Goal: Task Accomplishment & Management: Manage account settings

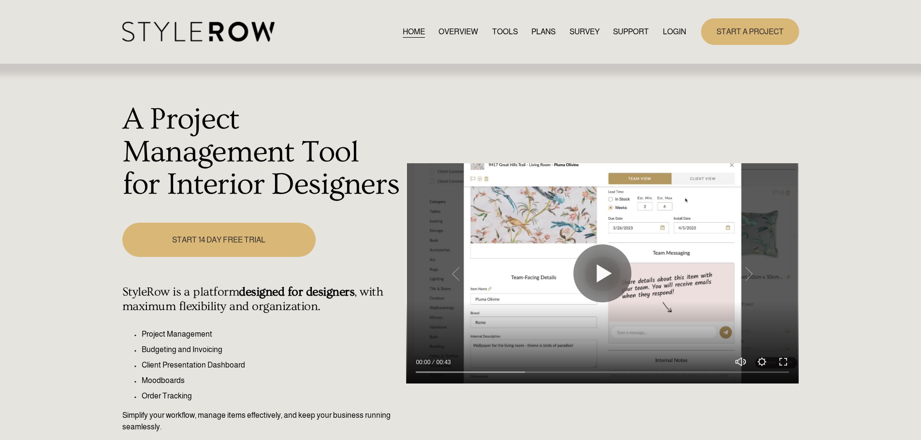
click at [666, 30] on link "LOGIN" at bounding box center [674, 31] width 23 height 13
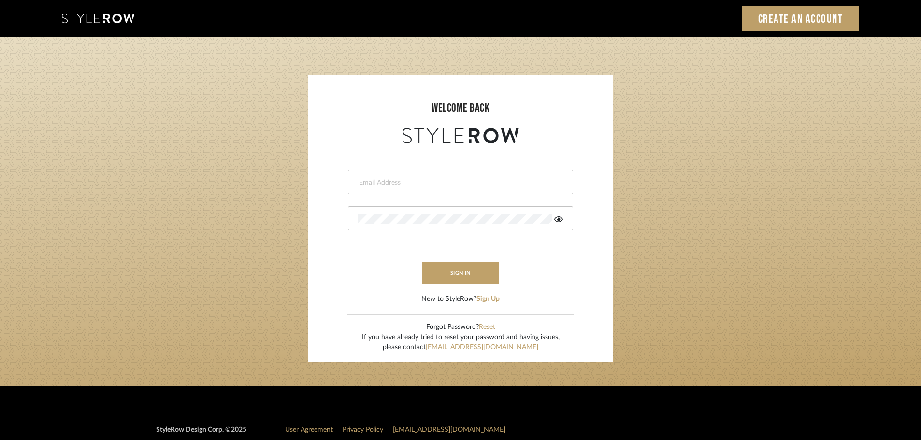
click at [370, 180] on input "email" at bounding box center [459, 183] width 203 height 10
type input "persimmon.design@outlook.com"
click at [447, 267] on button "sign in" at bounding box center [460, 273] width 77 height 23
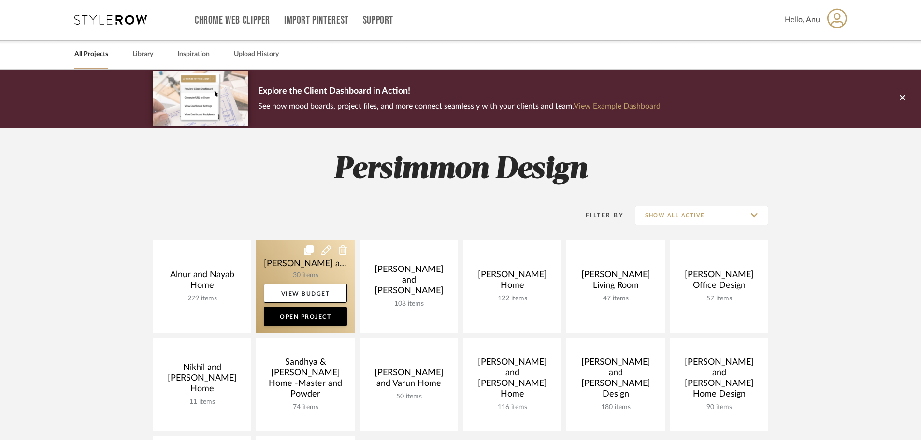
click at [270, 258] on link at bounding box center [305, 286] width 99 height 93
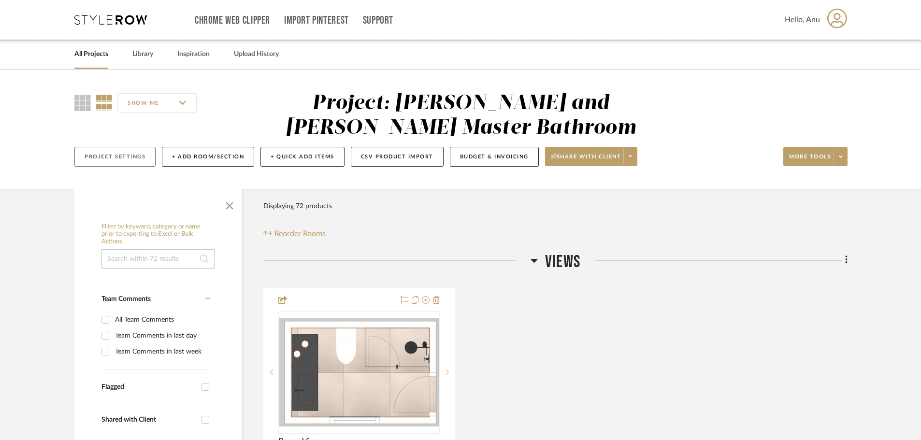
click at [111, 160] on button "Project Settings" at bounding box center [114, 157] width 81 height 20
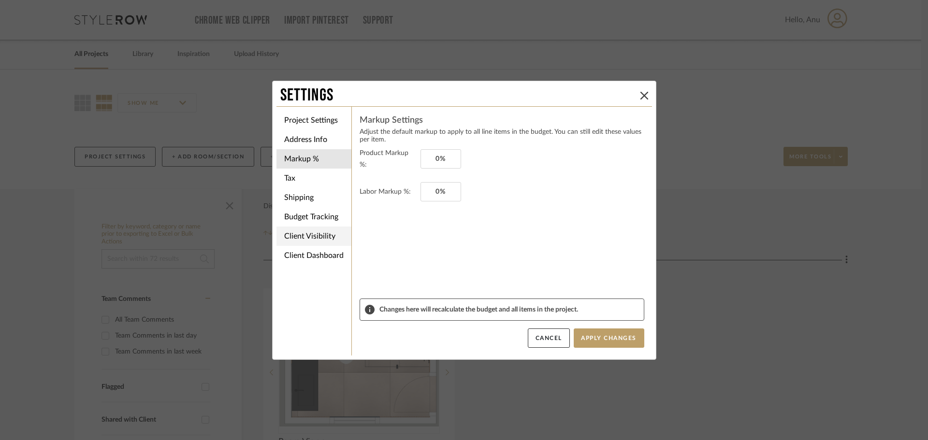
click at [309, 234] on li "Client Visibility" at bounding box center [314, 236] width 75 height 19
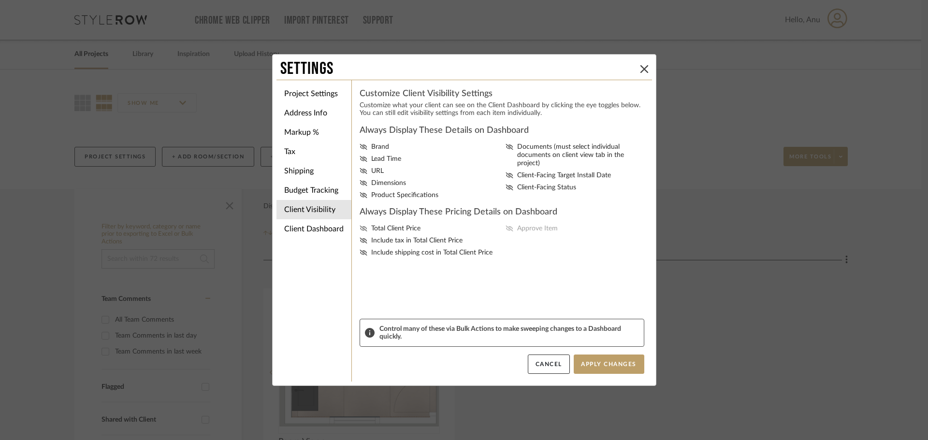
click at [360, 226] on icon at bounding box center [364, 229] width 8 height 6
click at [0, 0] on input "Total Client Price" at bounding box center [0, 0] width 0 height 0
click at [508, 228] on icon at bounding box center [510, 229] width 8 height 6
click at [0, 0] on input "Approve Item" at bounding box center [0, 0] width 0 height 0
click at [361, 186] on icon at bounding box center [364, 183] width 8 height 6
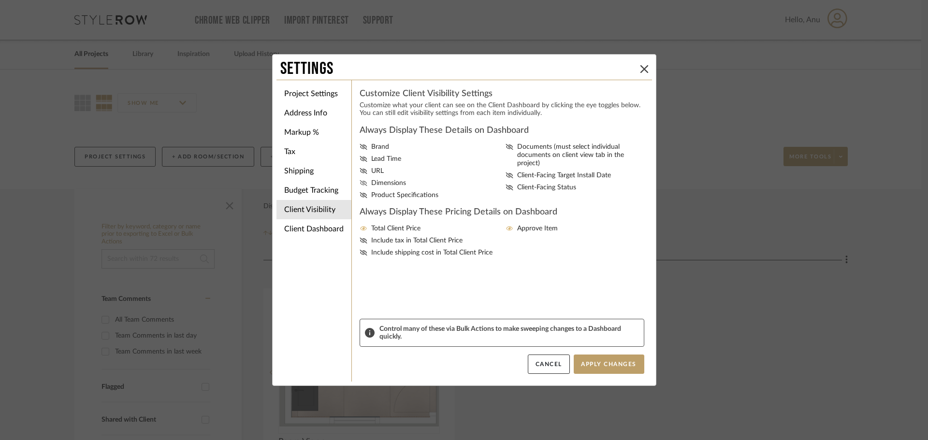
click at [0, 0] on input "Dimensions" at bounding box center [0, 0] width 0 height 0
click at [360, 192] on icon at bounding box center [364, 195] width 8 height 6
click at [0, 0] on input "Product Specifications" at bounding box center [0, 0] width 0 height 0
click at [610, 365] on button "Apply Changes" at bounding box center [609, 364] width 71 height 19
click at [641, 70] on icon at bounding box center [645, 69] width 8 height 8
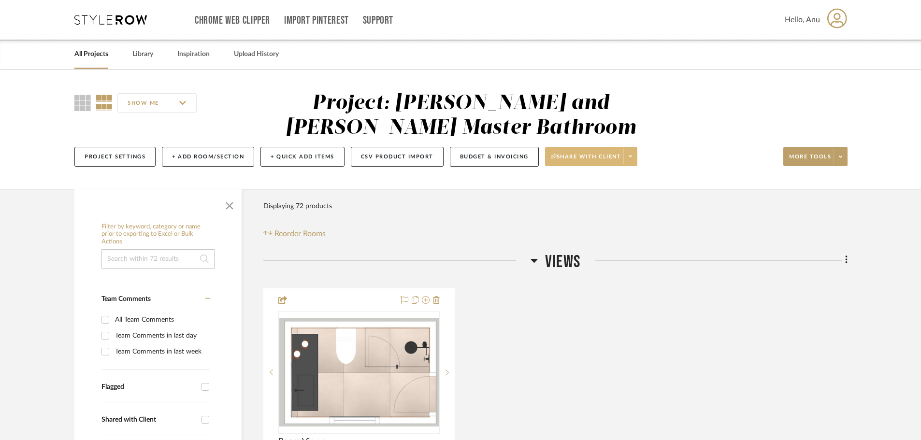
click at [576, 161] on span "Share with client" at bounding box center [586, 160] width 71 height 15
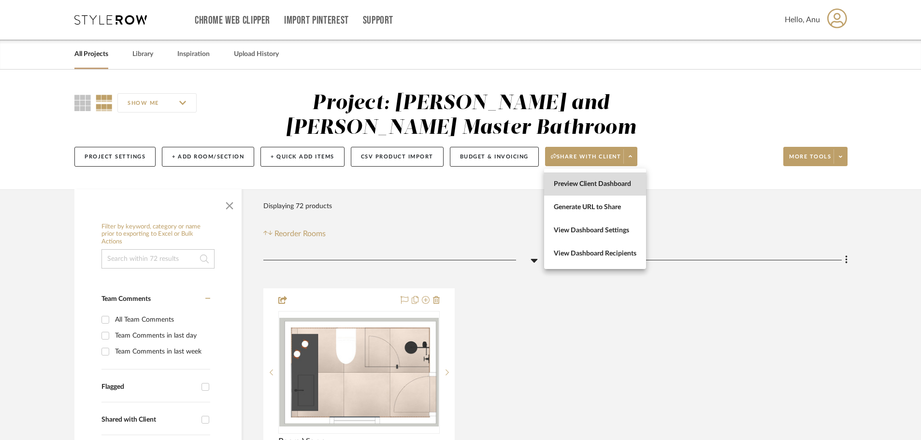
click at [568, 180] on span "Preview Client Dashboard" at bounding box center [595, 184] width 83 height 8
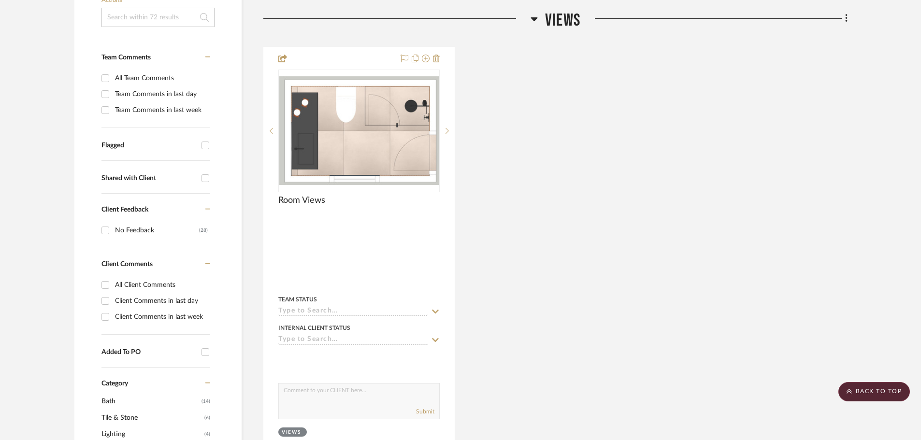
scroll to position [97, 0]
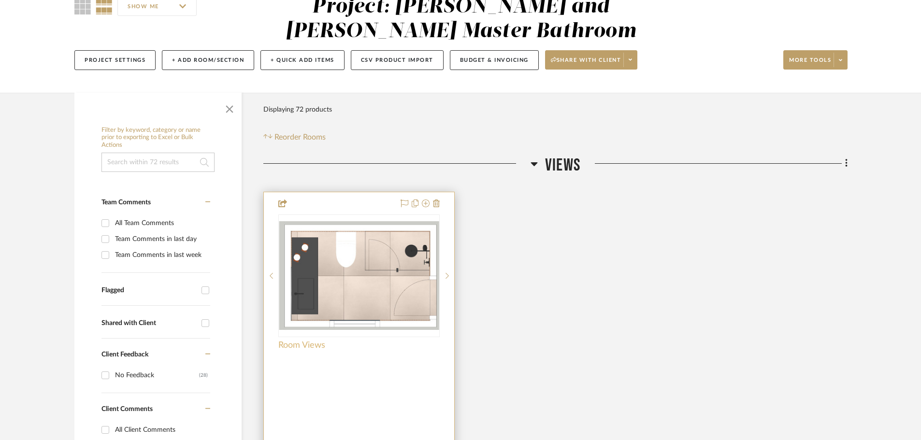
click at [285, 348] on span "Room Views" at bounding box center [301, 345] width 47 height 11
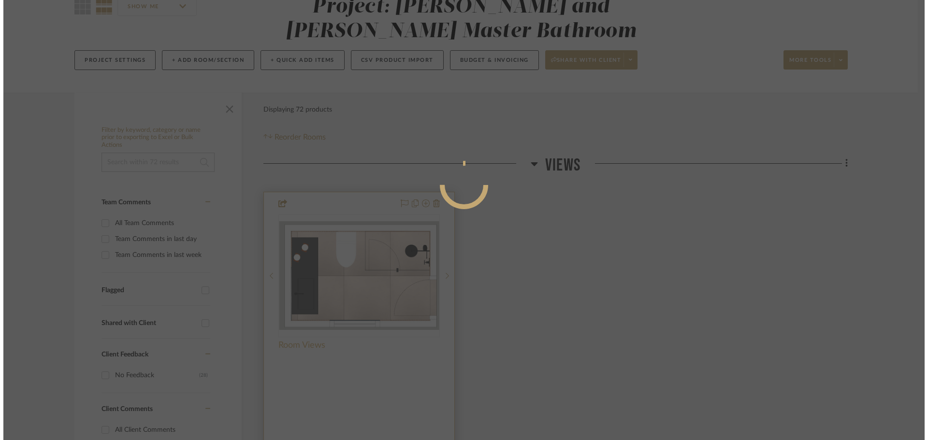
scroll to position [0, 0]
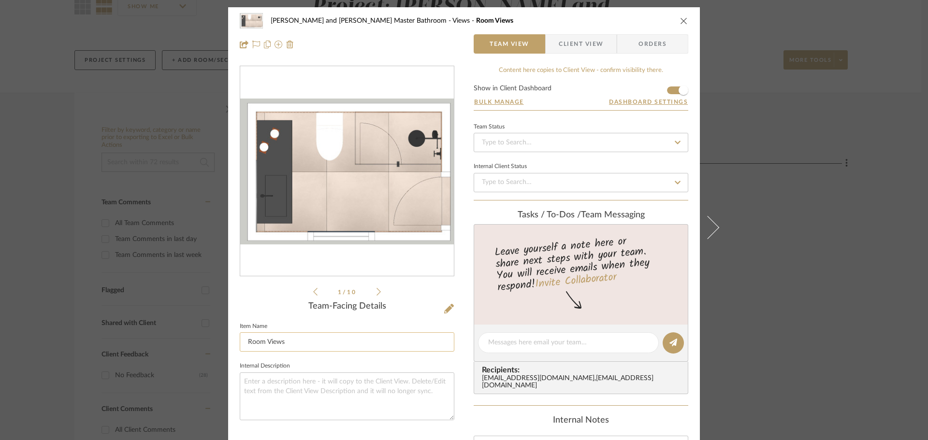
click at [244, 339] on input "Room Views" at bounding box center [347, 342] width 215 height 19
drag, startPoint x: 286, startPoint y: 344, endPoint x: 213, endPoint y: 344, distance: 73.0
click at [213, 344] on mat-dialog-content "Divya and Sriram Master Bathroom Views Room Views Team View Client View Orders …" at bounding box center [464, 348] width 526 height 682
type input "Design Options"
click at [262, 291] on div "1 / 10" at bounding box center [347, 182] width 215 height 232
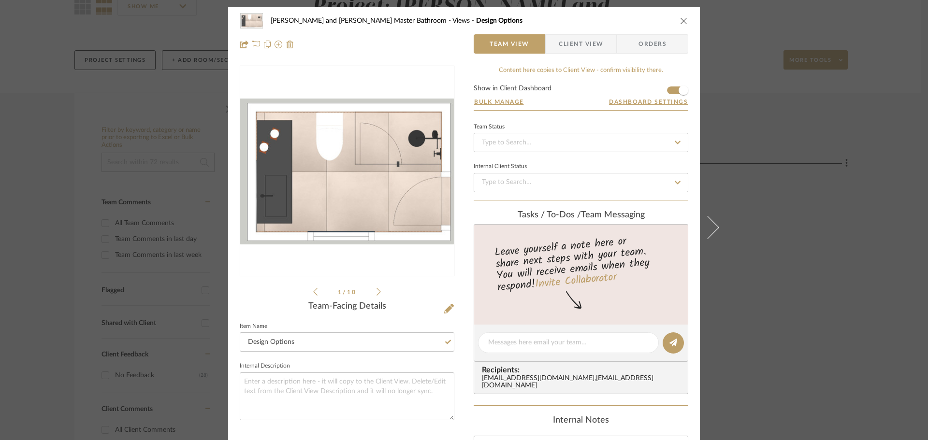
click at [680, 20] on icon "close" at bounding box center [684, 21] width 8 height 8
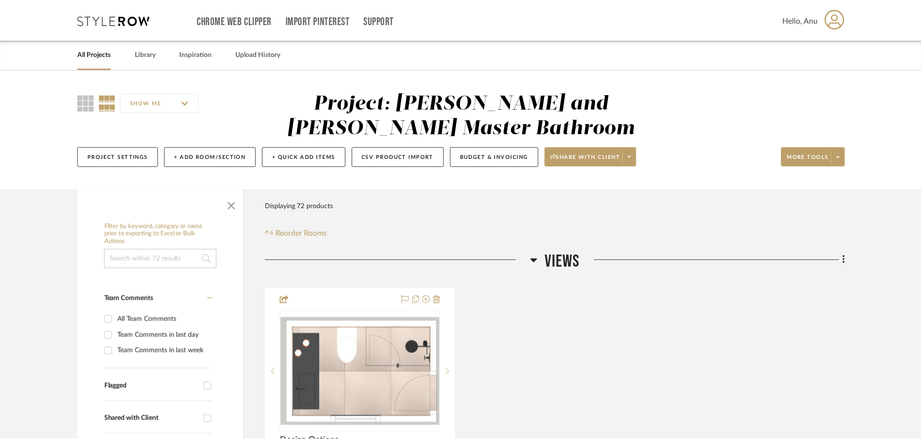
scroll to position [97, 0]
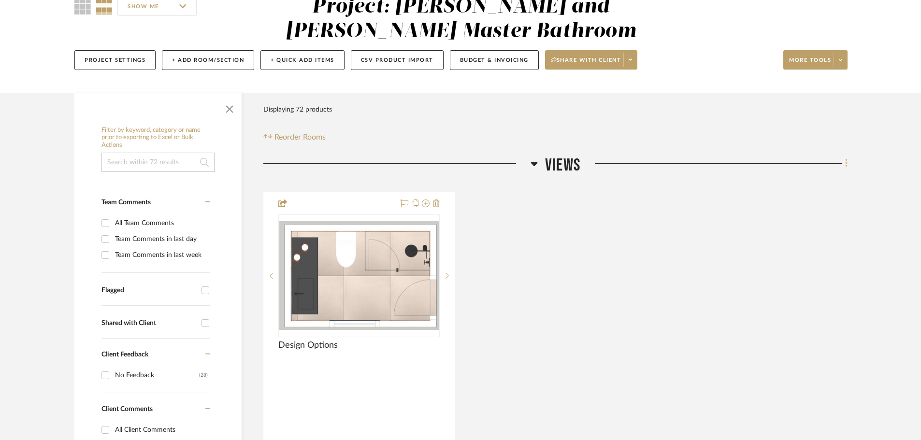
click at [847, 163] on icon at bounding box center [847, 164] width 2 height 8
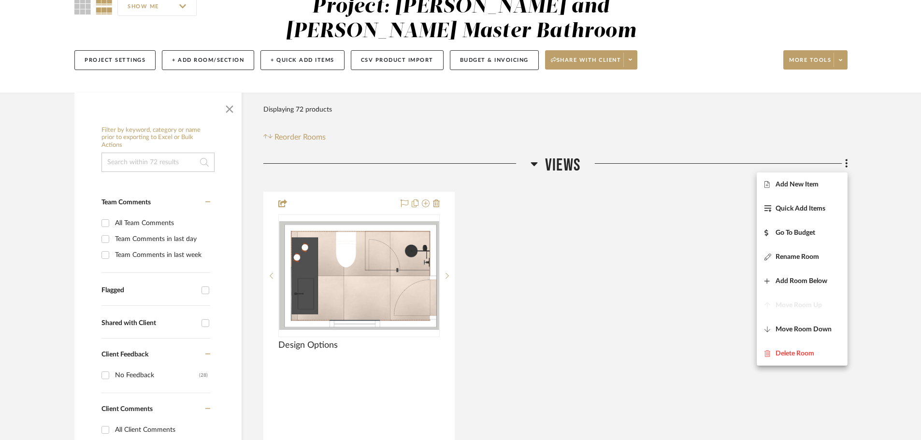
click at [778, 185] on span "Add New Item" at bounding box center [797, 184] width 43 height 8
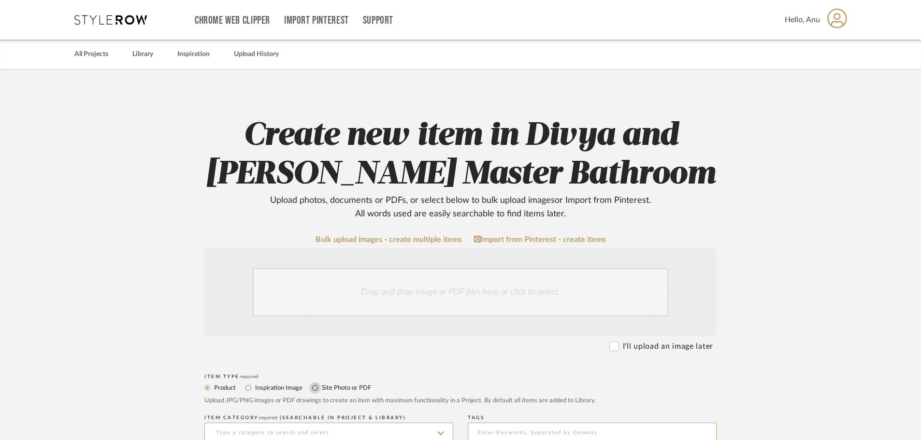
click at [315, 387] on input "Site Photo or PDF" at bounding box center [315, 388] width 12 height 12
radio input "true"
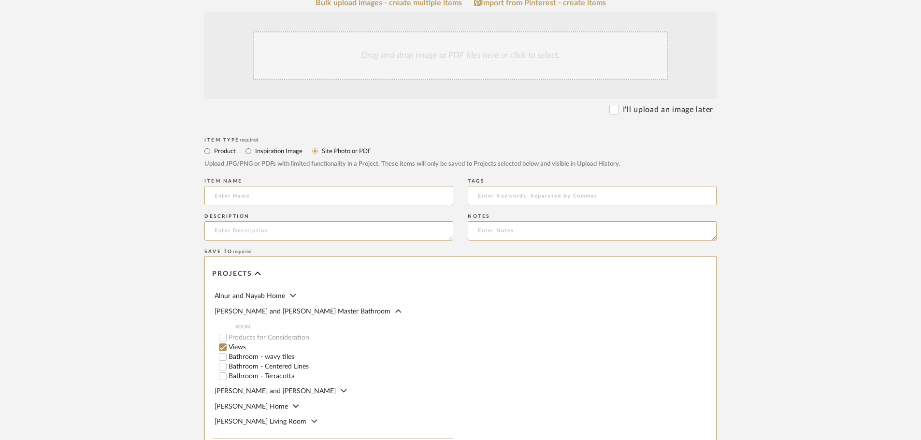
scroll to position [242, 0]
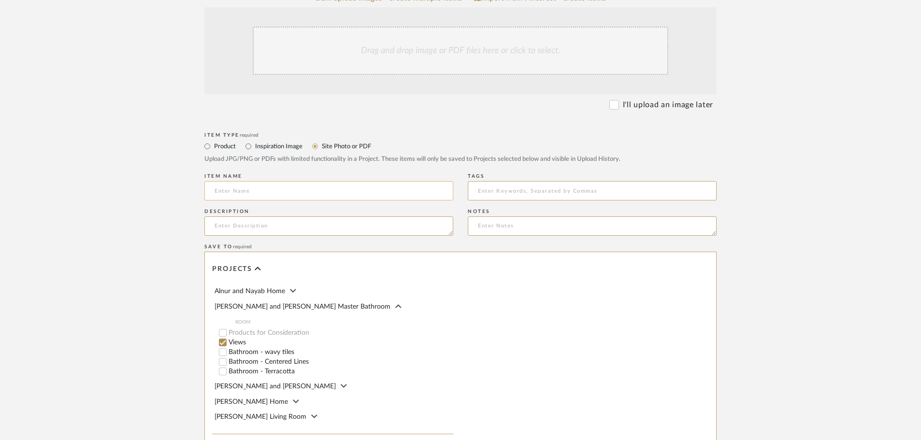
click at [220, 190] on input at bounding box center [329, 190] width 249 height 19
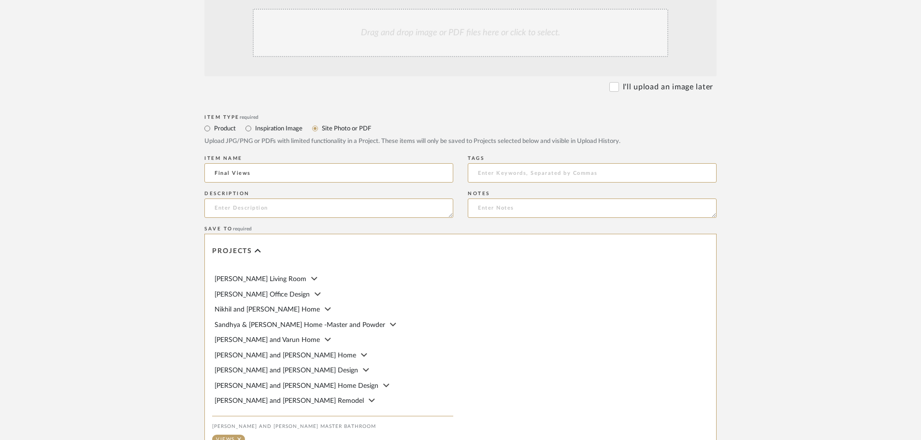
scroll to position [390, 0]
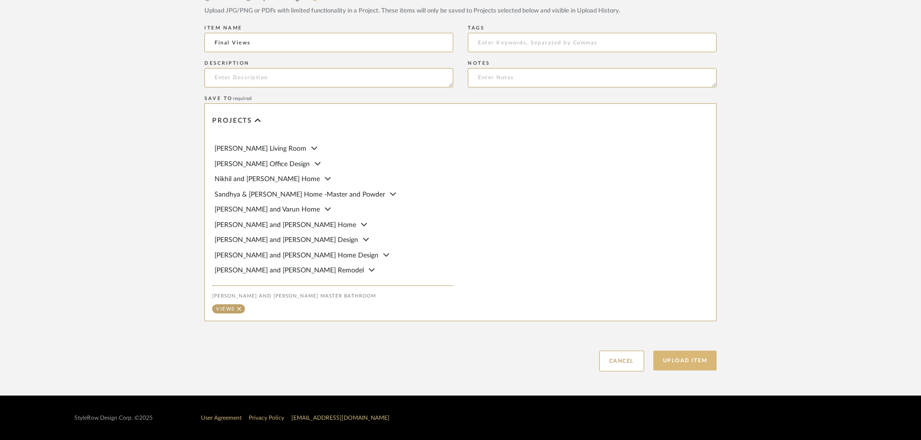
type input "Final Views"
click at [662, 359] on button "Upload Item" at bounding box center [686, 361] width 64 height 20
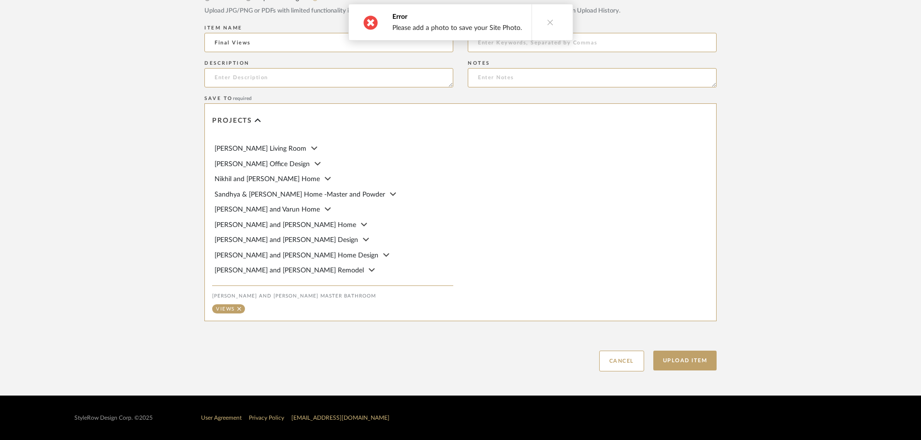
click at [547, 22] on icon at bounding box center [550, 22] width 7 height 7
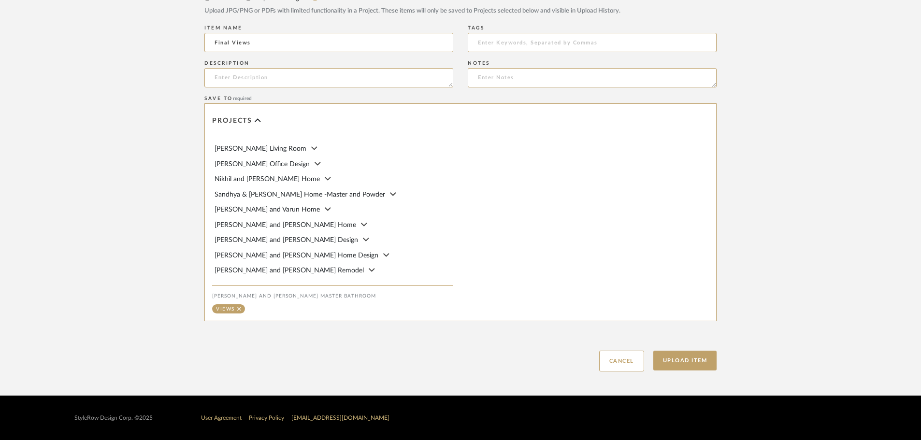
scroll to position [52, 0]
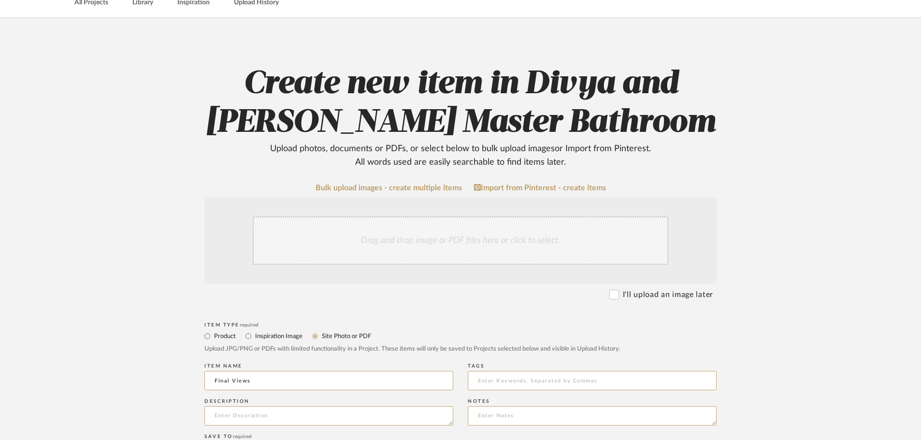
click at [392, 233] on div "Drag and drop image or PDF files here or click to select." at bounding box center [461, 241] width 416 height 48
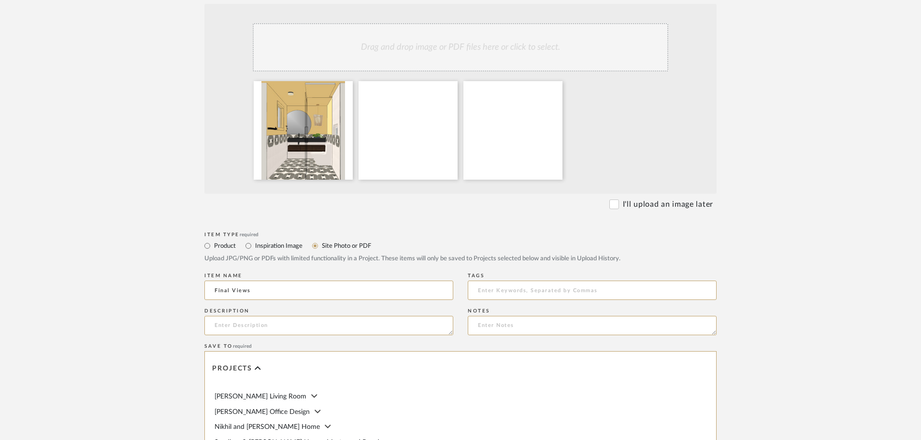
scroll to position [493, 0]
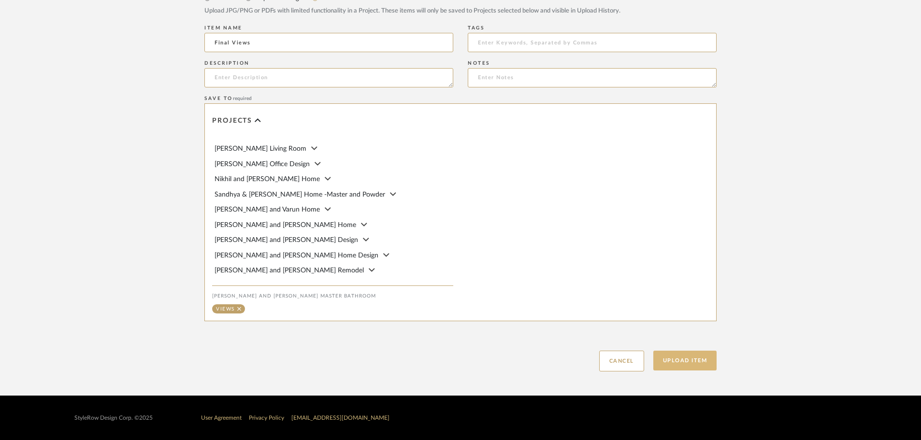
click at [688, 360] on button "Upload Item" at bounding box center [686, 361] width 64 height 20
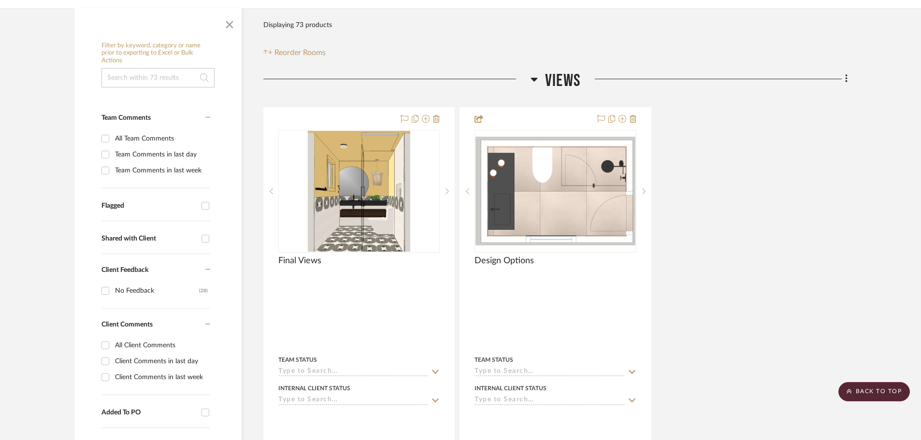
scroll to position [169, 0]
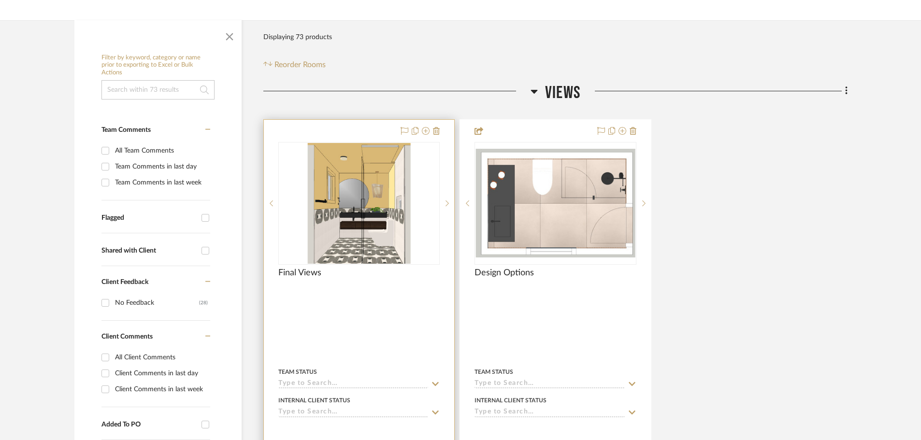
click at [323, 124] on div at bounding box center [359, 331] width 190 height 423
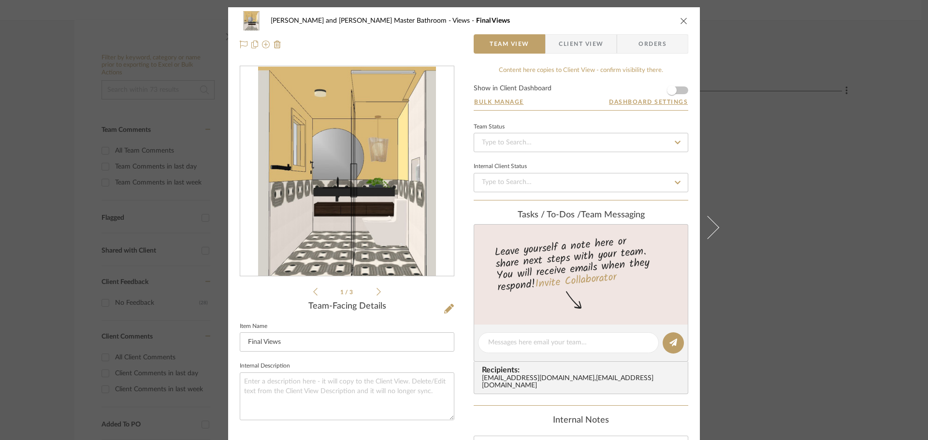
click at [585, 42] on span "Client View" at bounding box center [581, 43] width 44 height 19
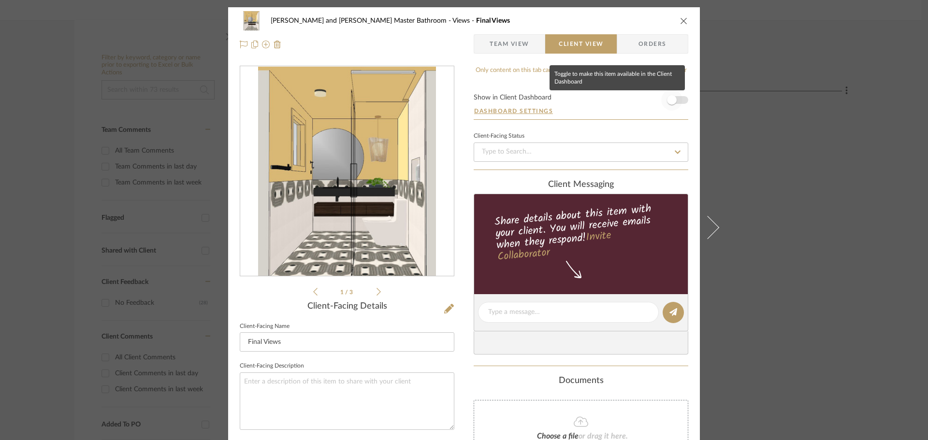
click at [671, 98] on span "button" at bounding box center [672, 100] width 10 height 10
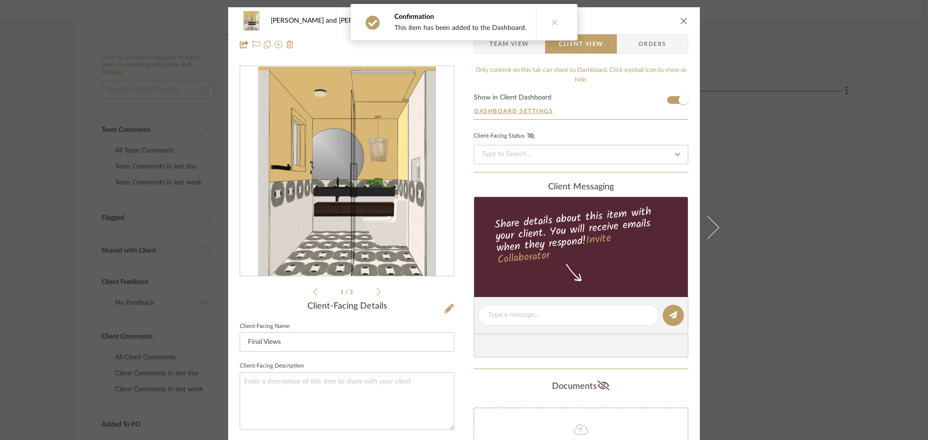
click at [862, 177] on div "Divya and Sriram Master Bathroom Views Final Views Team View Client View Orders…" at bounding box center [464, 220] width 928 height 440
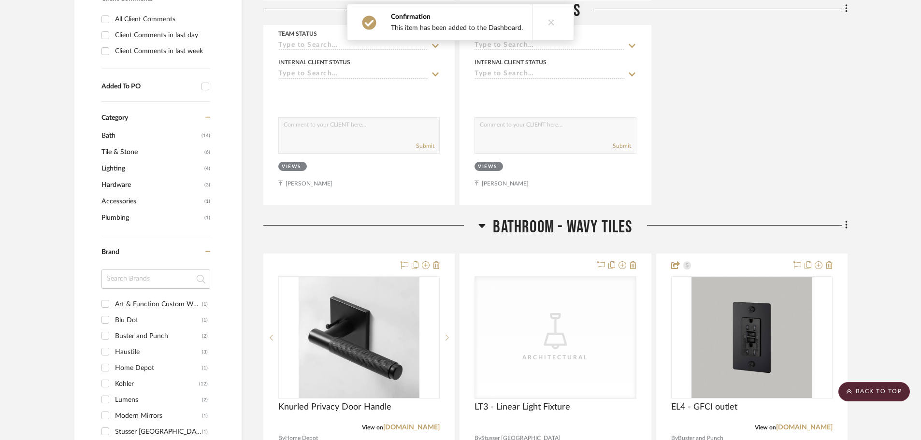
scroll to position [653, 0]
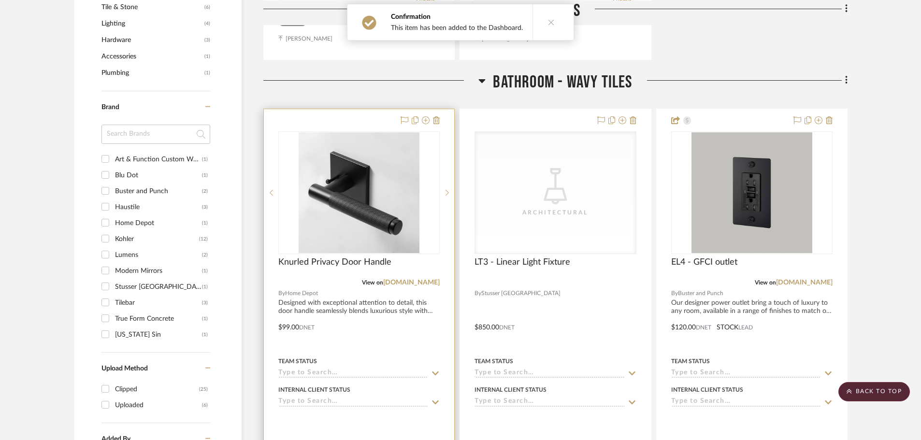
click at [314, 112] on div at bounding box center [359, 320] width 190 height 423
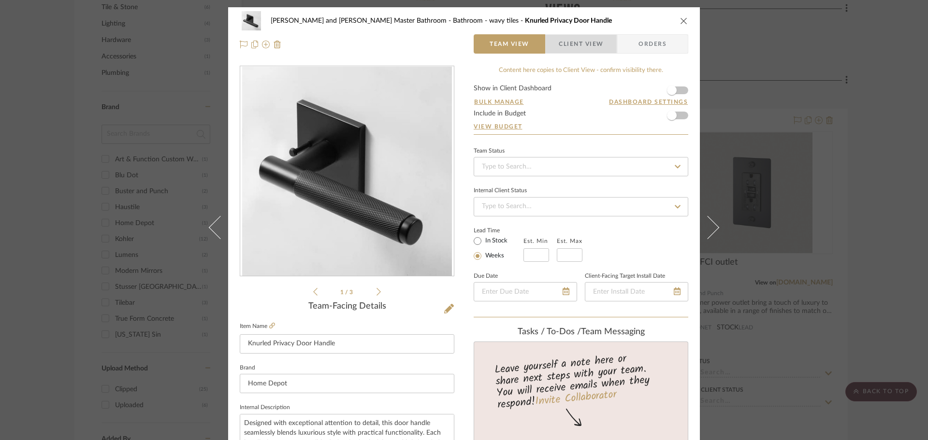
click at [583, 47] on span "Client View" at bounding box center [581, 43] width 44 height 19
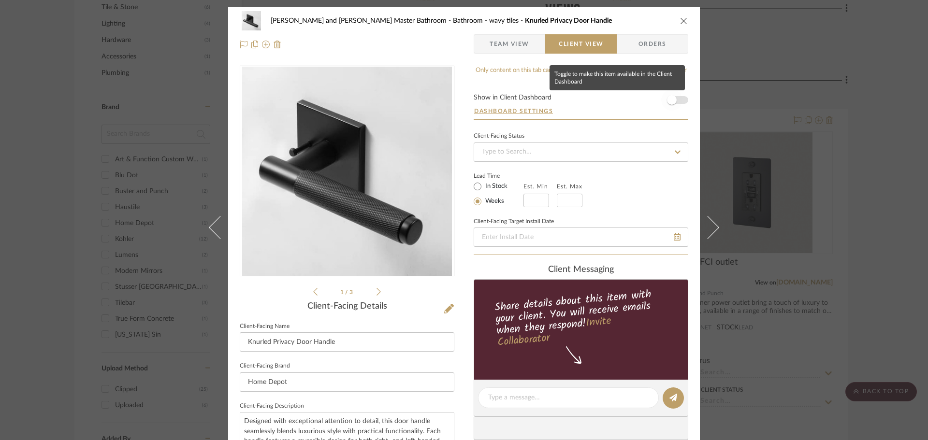
click at [671, 97] on span "button" at bounding box center [672, 100] width 10 height 10
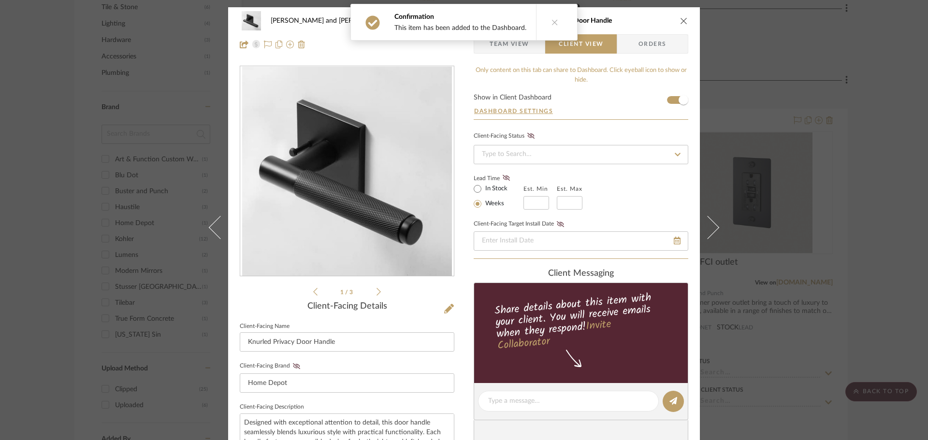
click at [873, 167] on div "Divya and Sriram Master Bathroom Bathroom - wavy tiles Knurled Privacy Door Han…" at bounding box center [464, 220] width 928 height 440
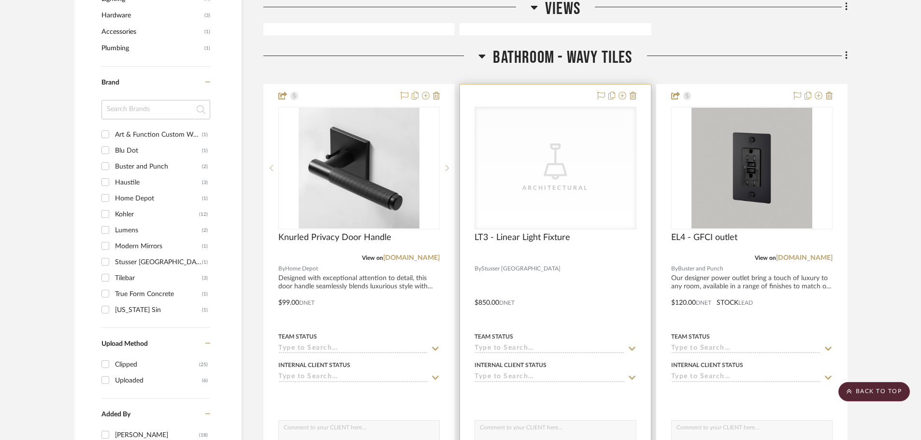
scroll to position [701, 0]
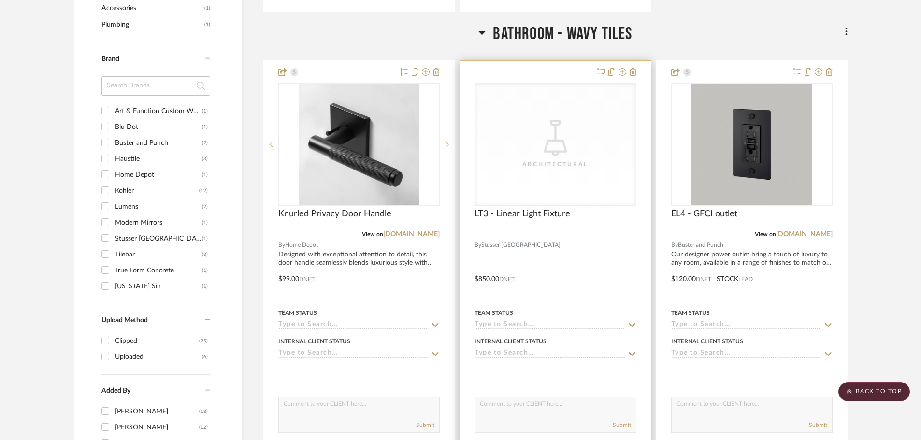
click at [482, 277] on div at bounding box center [555, 272] width 190 height 423
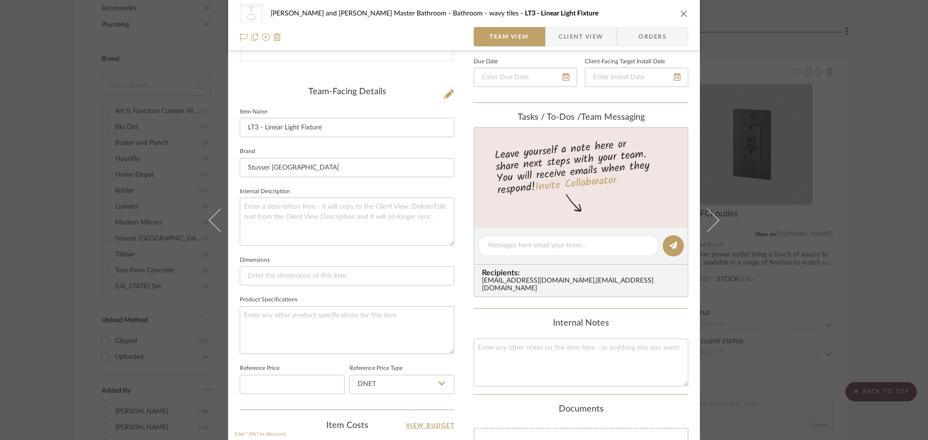
scroll to position [338, 0]
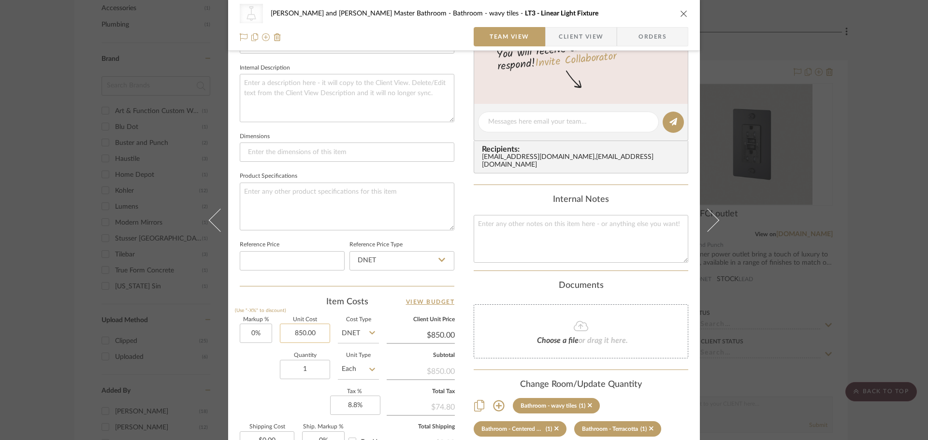
click at [324, 334] on input "850.00" at bounding box center [305, 333] width 50 height 19
type input "$700.00"
click at [240, 371] on div "Quantity 1 Unit Type Each" at bounding box center [309, 370] width 139 height 34
type input "$700.00"
click at [906, 272] on div "CategoryIconLighting Created with Sketch. Architectural Divya and Sriram Master…" at bounding box center [464, 220] width 928 height 440
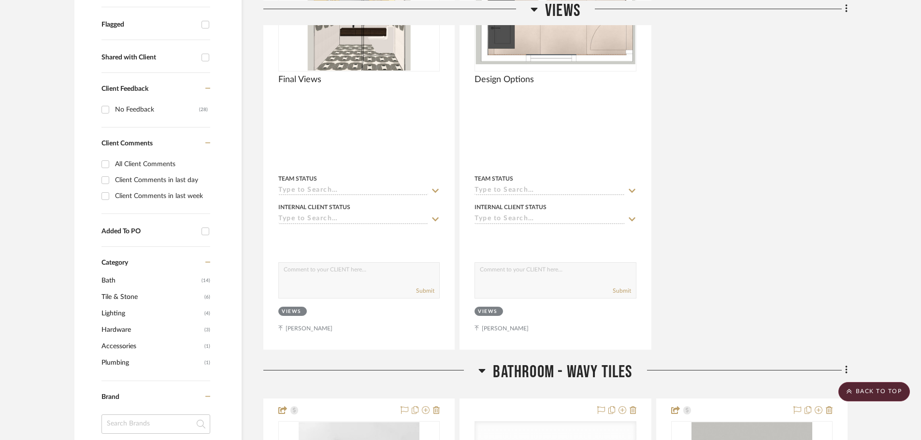
scroll to position [0, 0]
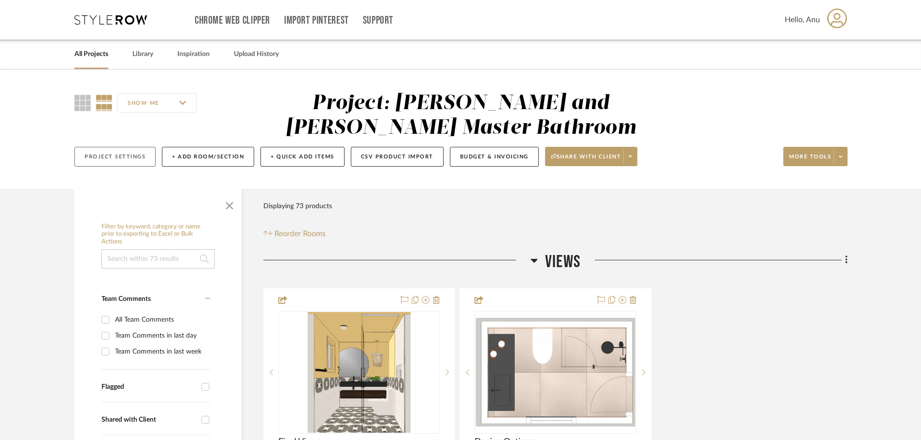
click at [88, 156] on button "Project Settings" at bounding box center [114, 157] width 81 height 20
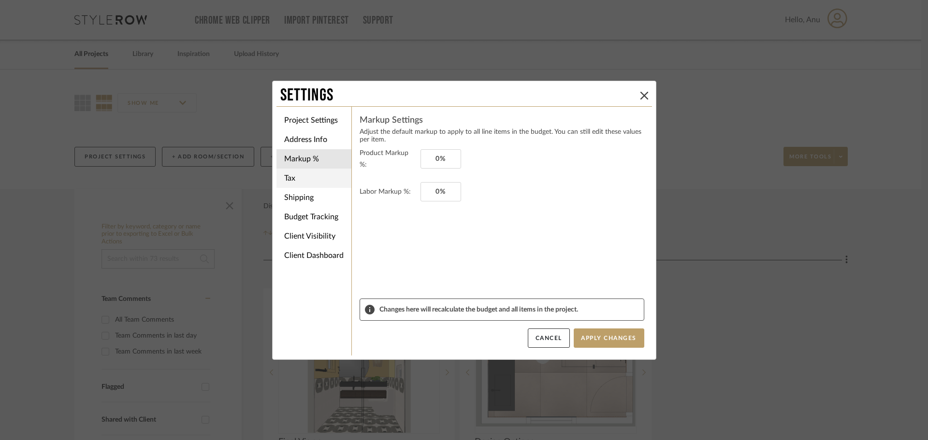
click at [284, 179] on li "Tax" at bounding box center [314, 178] width 75 height 19
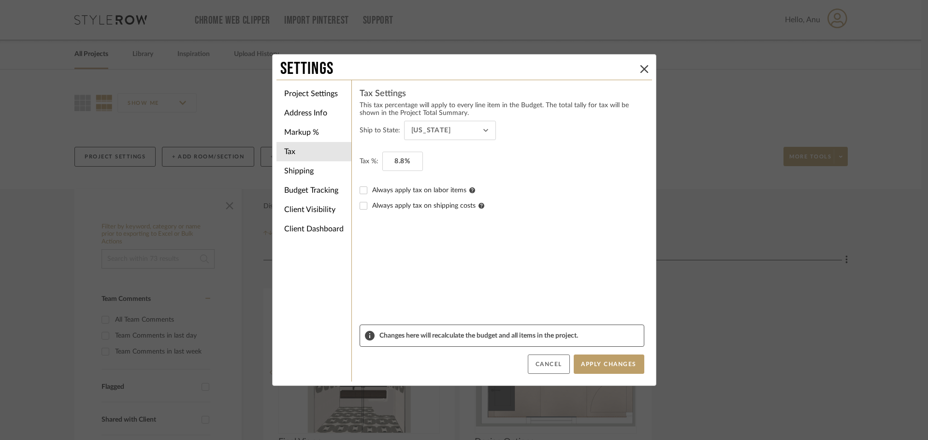
click at [544, 366] on button "Cancel" at bounding box center [549, 364] width 42 height 19
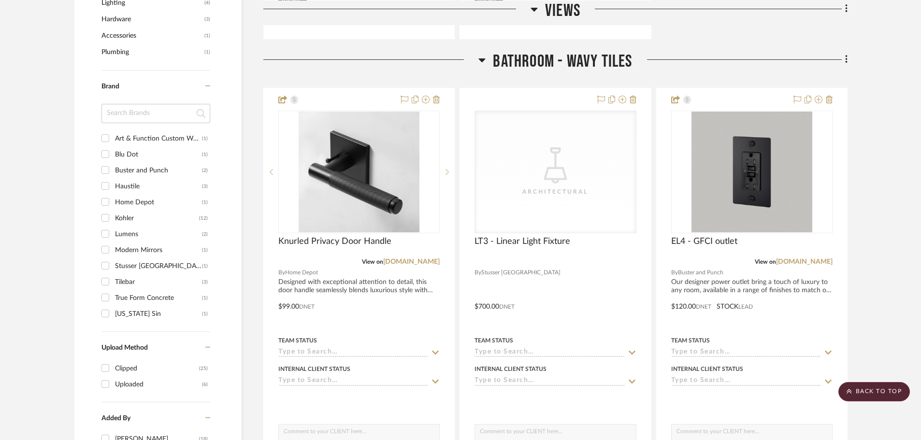
scroll to position [677, 0]
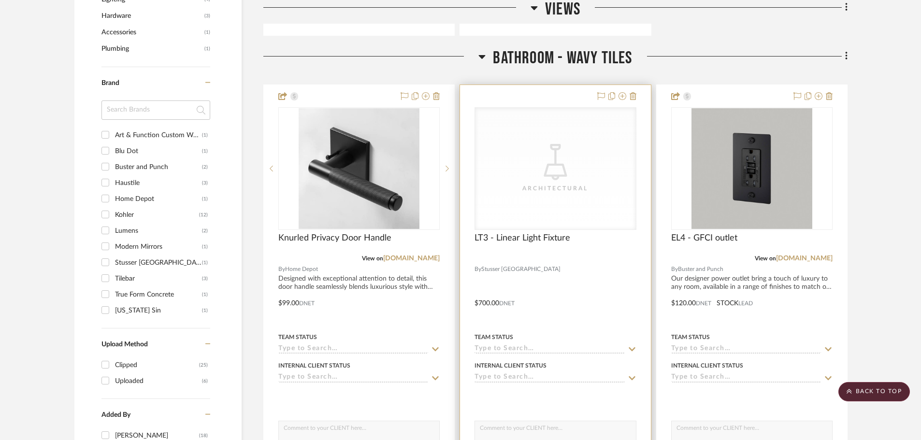
click at [544, 95] on div at bounding box center [555, 296] width 190 height 423
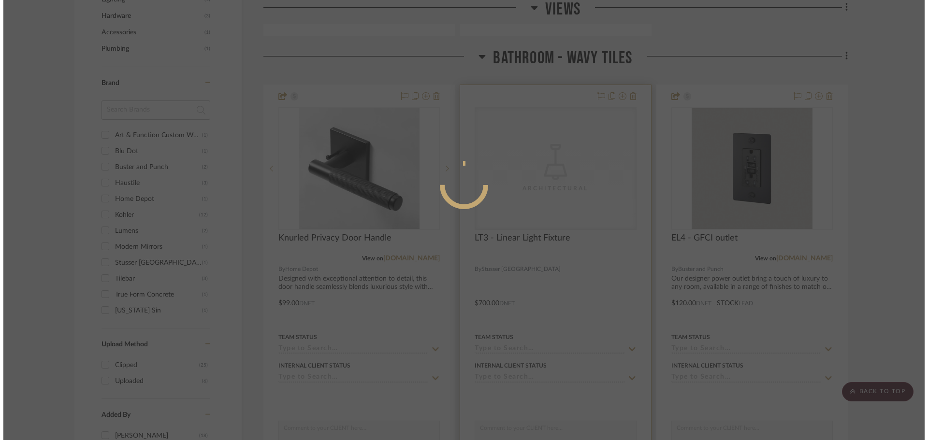
scroll to position [0, 0]
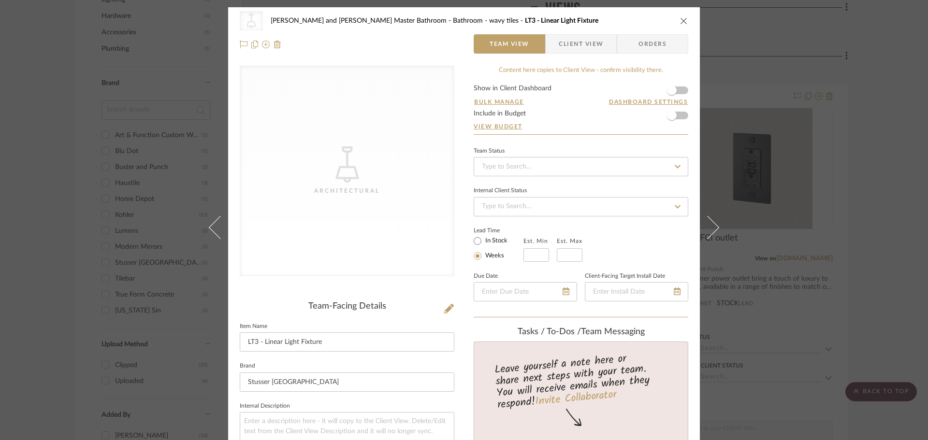
click at [578, 49] on span "Client View" at bounding box center [581, 43] width 44 height 19
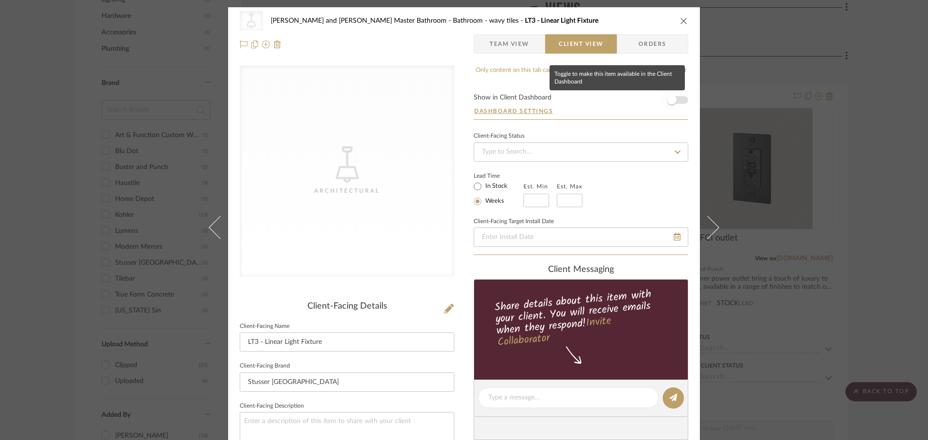
click at [673, 100] on span "button" at bounding box center [671, 99] width 21 height 21
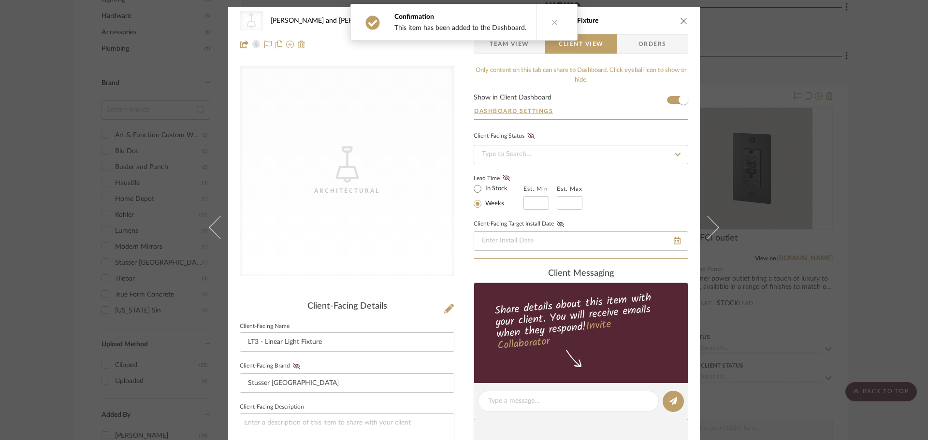
click at [877, 138] on div "CategoryIconLighting Created with Sketch. Architectural Divya and Sriram Master…" at bounding box center [464, 220] width 928 height 440
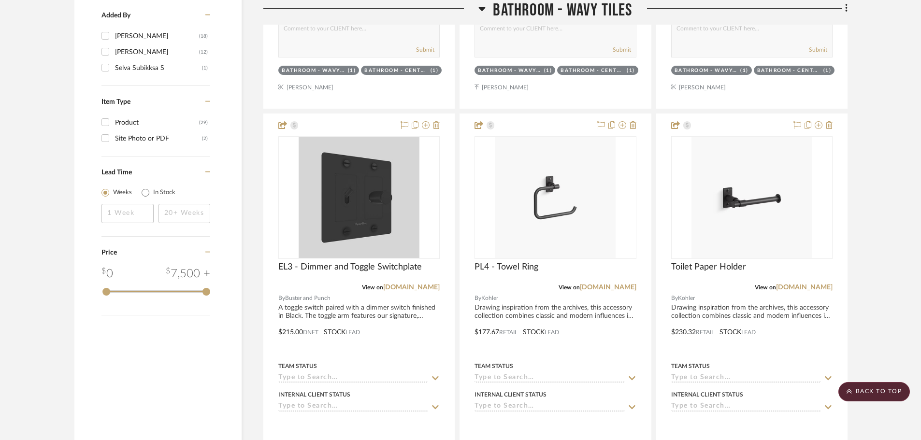
scroll to position [1064, 0]
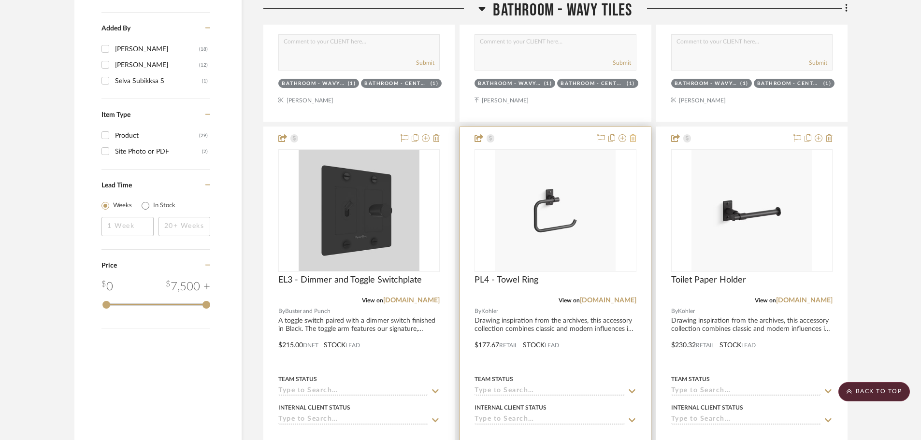
click at [634, 141] on icon at bounding box center [633, 138] width 7 height 8
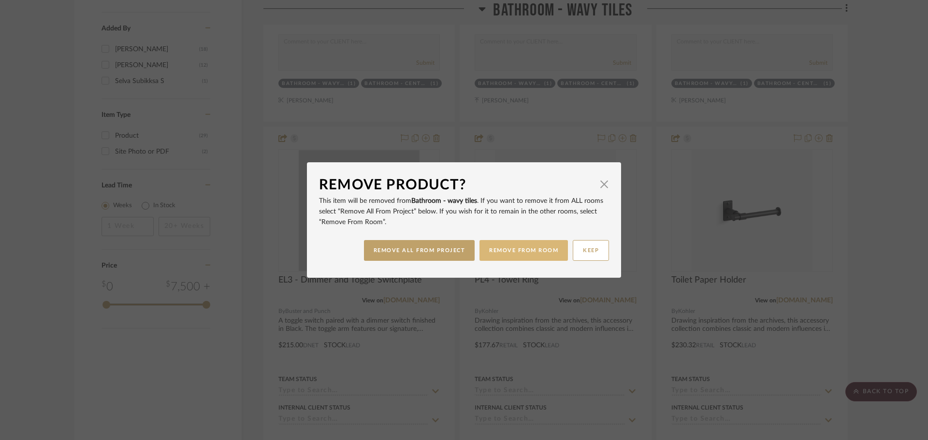
click at [502, 245] on button "REMOVE FROM ROOM" at bounding box center [524, 250] width 88 height 21
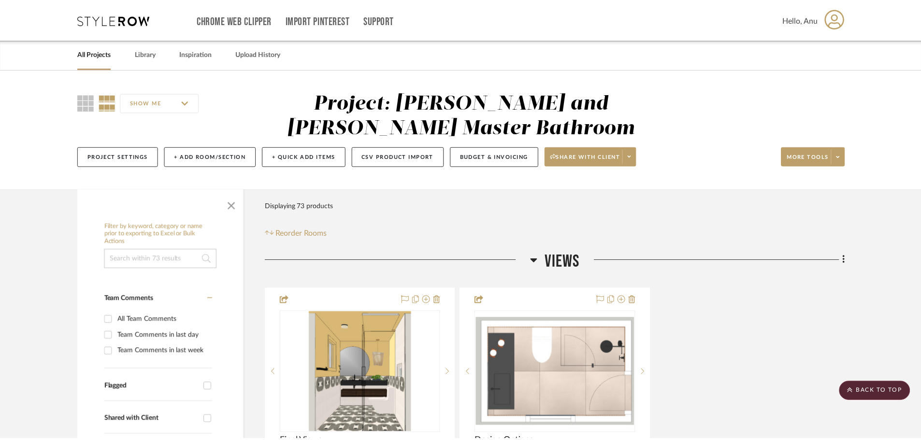
scroll to position [1064, 0]
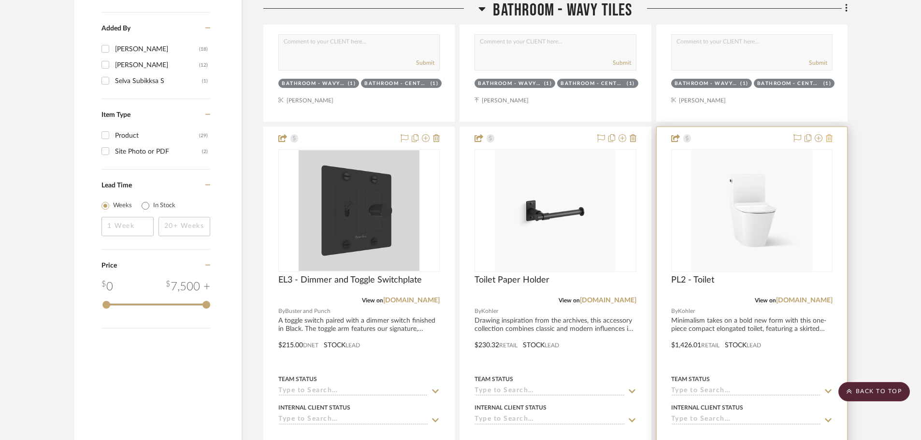
click at [830, 139] on icon at bounding box center [829, 138] width 7 height 8
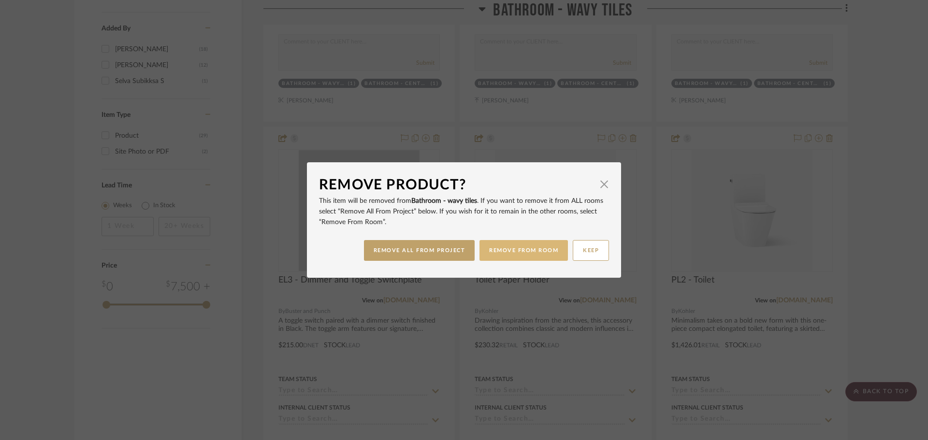
click at [520, 255] on button "REMOVE FROM ROOM" at bounding box center [524, 250] width 88 height 21
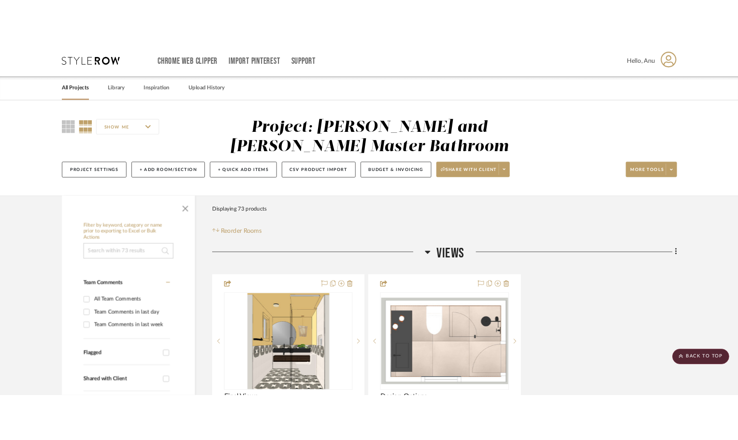
scroll to position [1064, 0]
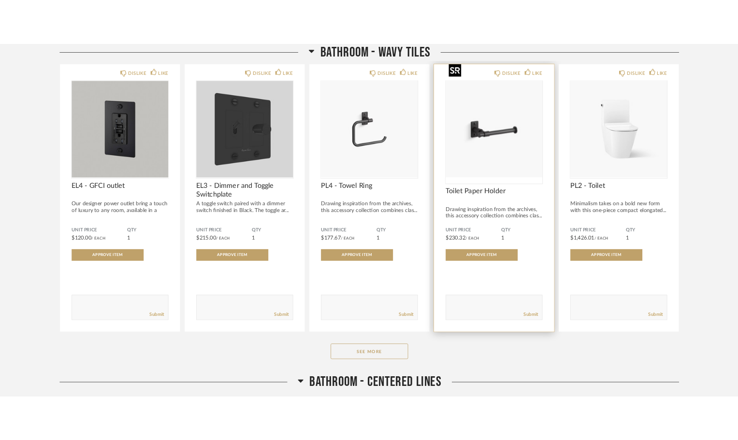
scroll to position [435, 0]
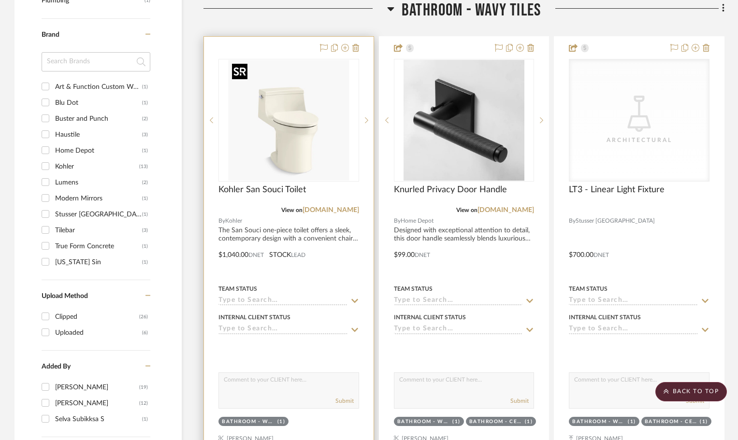
scroll to position [629, 0]
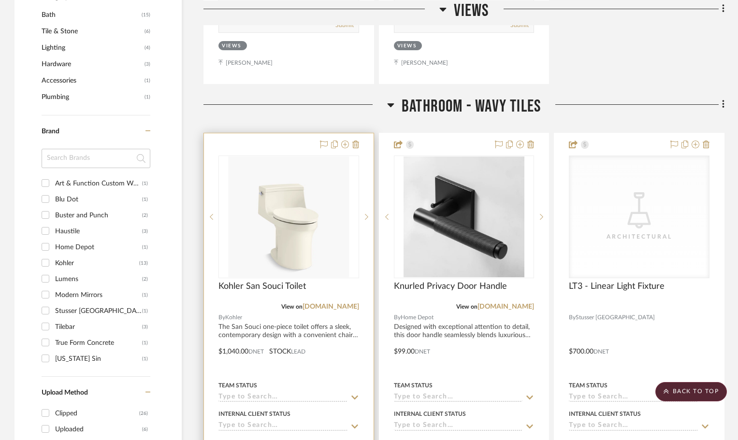
click at [287, 144] on div at bounding box center [289, 344] width 170 height 423
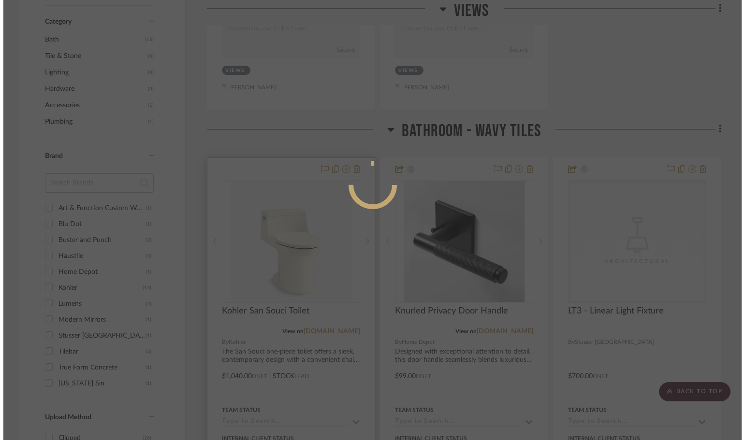
scroll to position [0, 0]
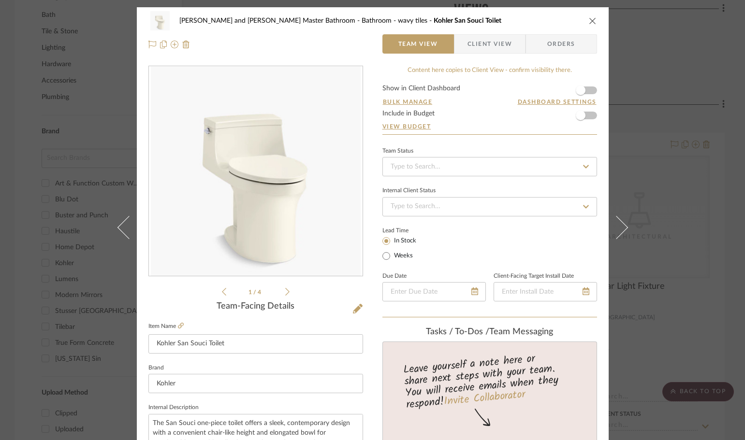
click at [485, 48] on span "Client View" at bounding box center [490, 43] width 44 height 19
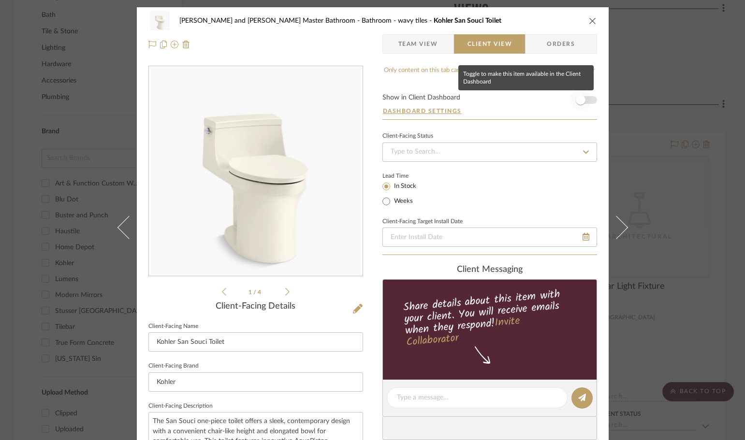
click at [585, 102] on span "button" at bounding box center [580, 99] width 21 height 21
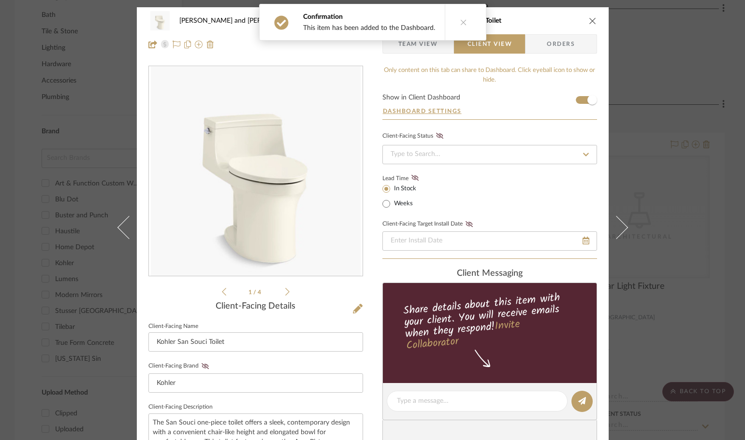
click at [733, 226] on div "Divya and Sriram Master Bathroom Bathroom - wavy tiles Kohler San Souci Toilet …" at bounding box center [372, 220] width 745 height 440
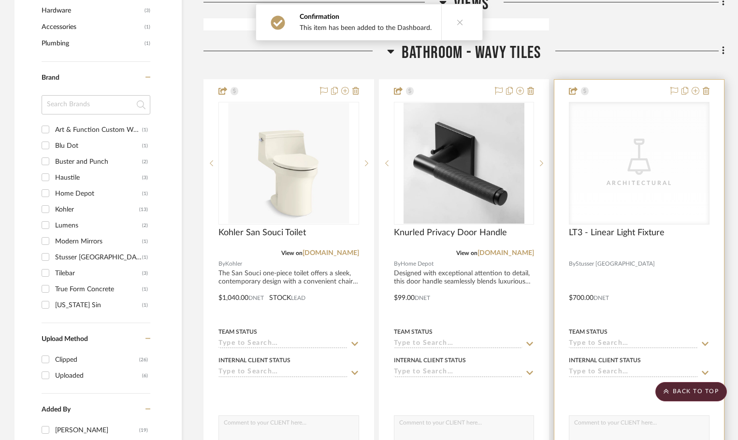
scroll to position [725, 0]
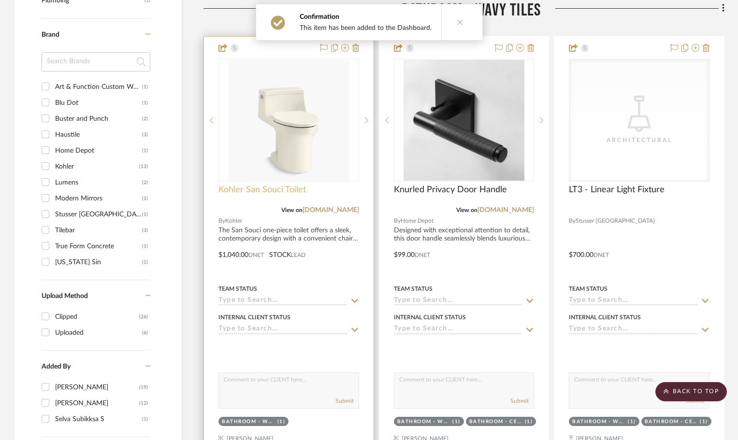
click at [246, 190] on span "Kohler San Souci Toilet" at bounding box center [263, 190] width 88 height 11
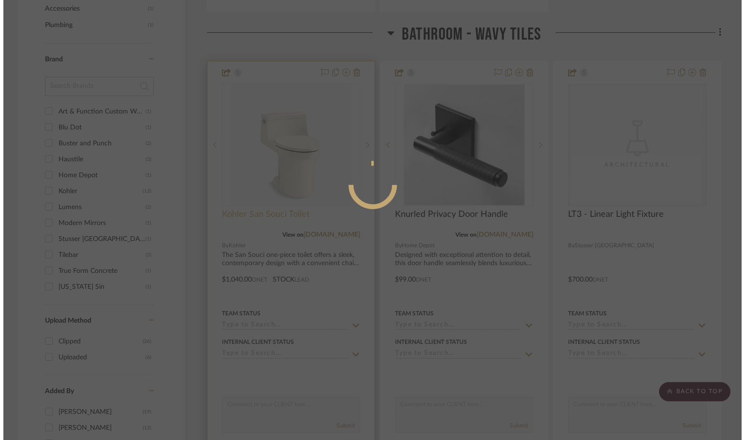
scroll to position [0, 0]
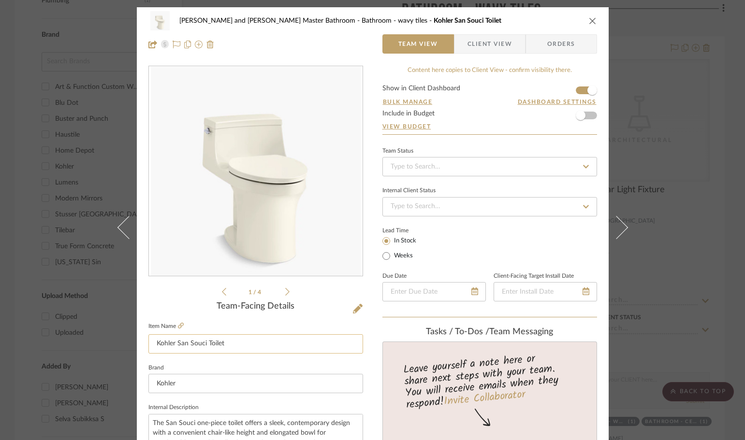
click at [174, 346] on input "Kohler San Souci Toilet" at bounding box center [255, 344] width 215 height 19
type input "San Souci Toilet"
click at [174, 285] on div "1 / 4" at bounding box center [255, 182] width 215 height 232
click at [734, 293] on div "Divya and Sriram Master Bathroom Bathroom - wavy tiles San Souci Toilet Team Vi…" at bounding box center [372, 220] width 745 height 440
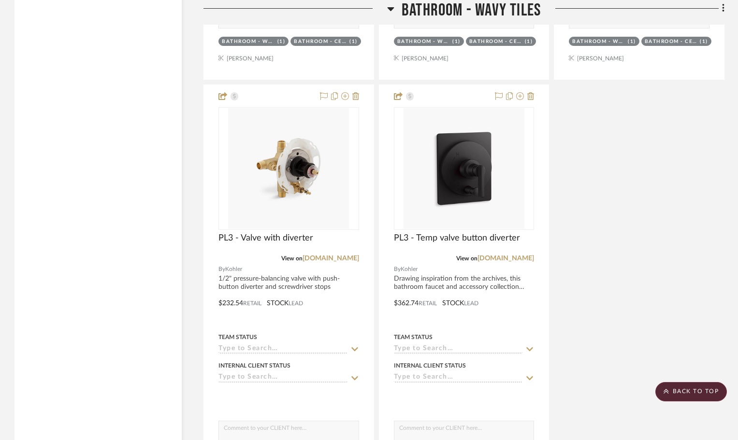
scroll to position [1692, 0]
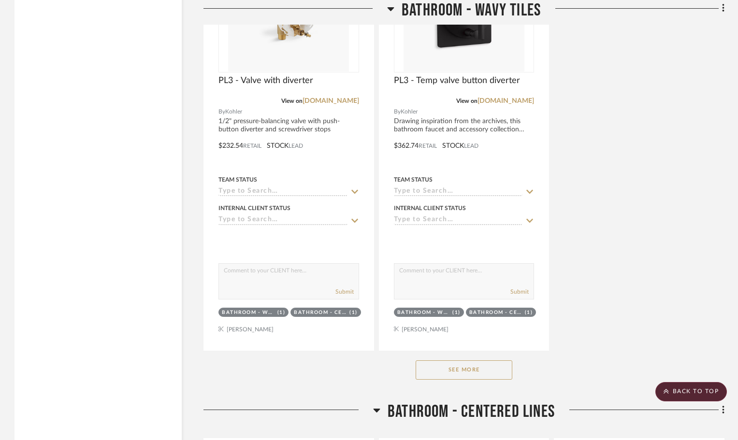
click at [434, 367] on button "See More" at bounding box center [464, 370] width 97 height 19
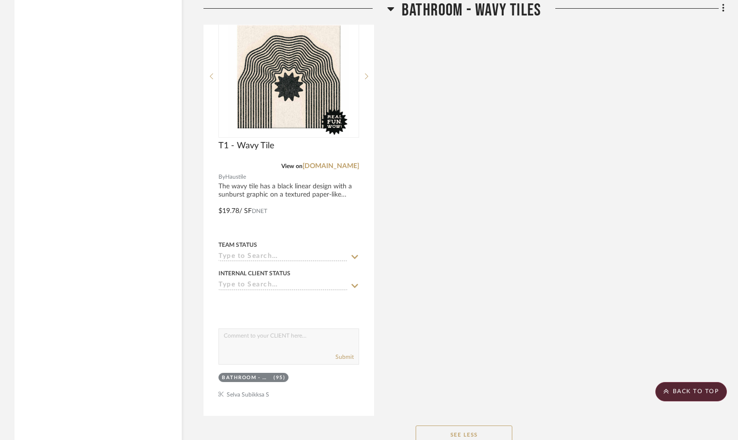
scroll to position [4013, 0]
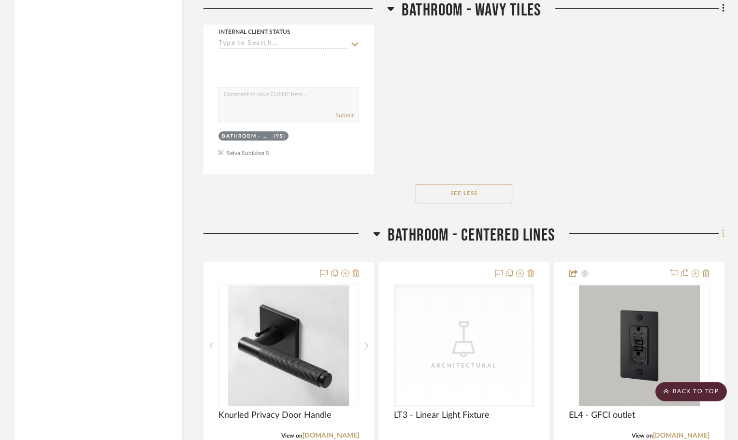
click at [724, 232] on icon at bounding box center [723, 234] width 3 height 11
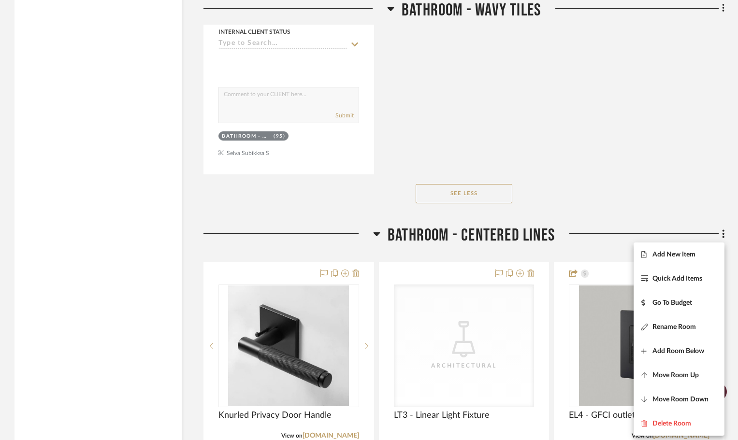
click at [620, 165] on div at bounding box center [369, 220] width 738 height 440
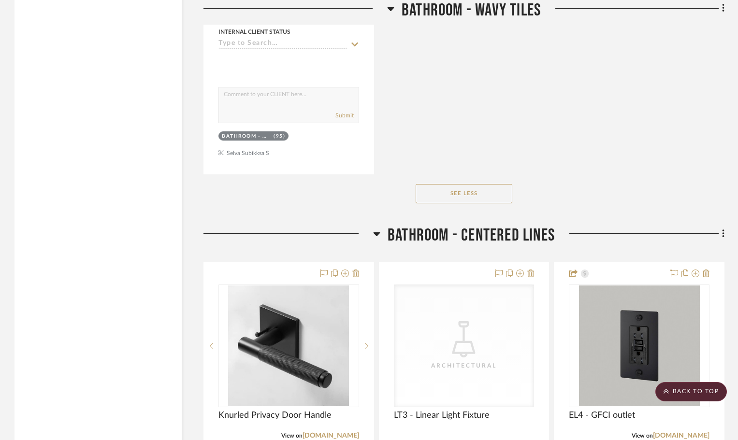
scroll to position [4158, 0]
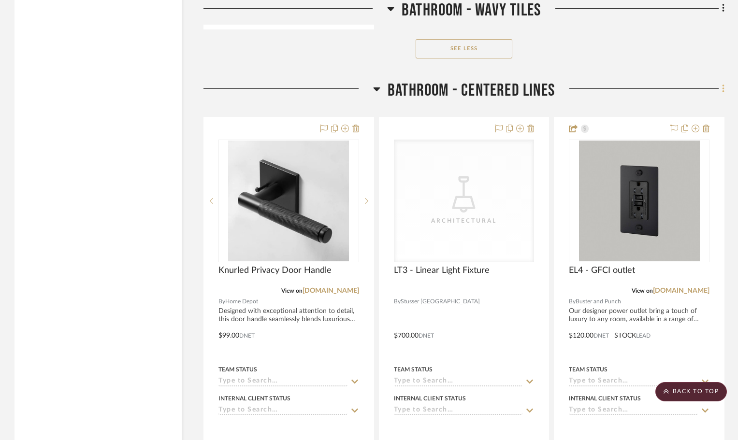
click at [724, 88] on icon at bounding box center [723, 89] width 2 height 8
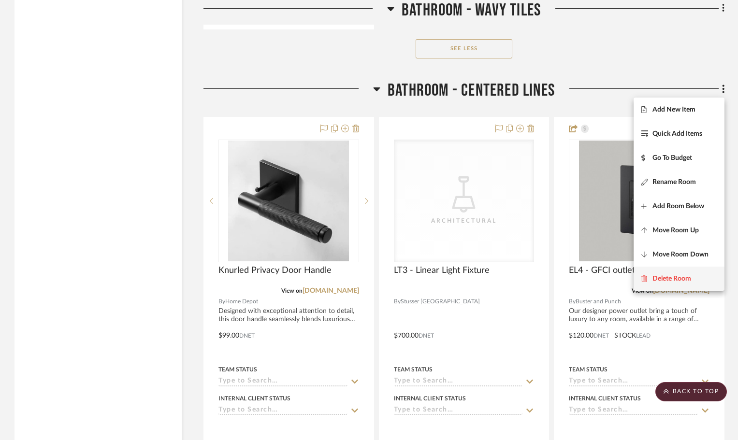
click at [660, 278] on span "Delete Room" at bounding box center [672, 279] width 39 height 8
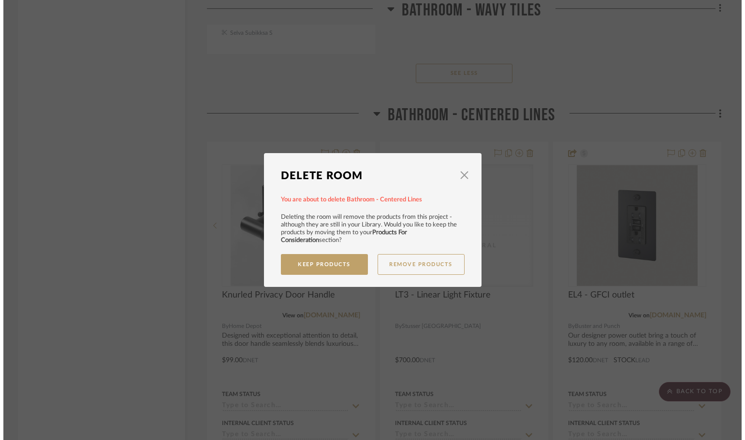
scroll to position [0, 0]
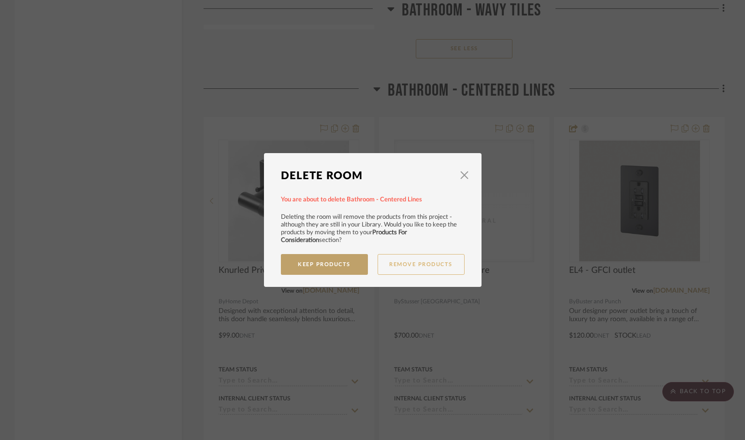
click at [393, 260] on button "Remove Products" at bounding box center [421, 264] width 87 height 21
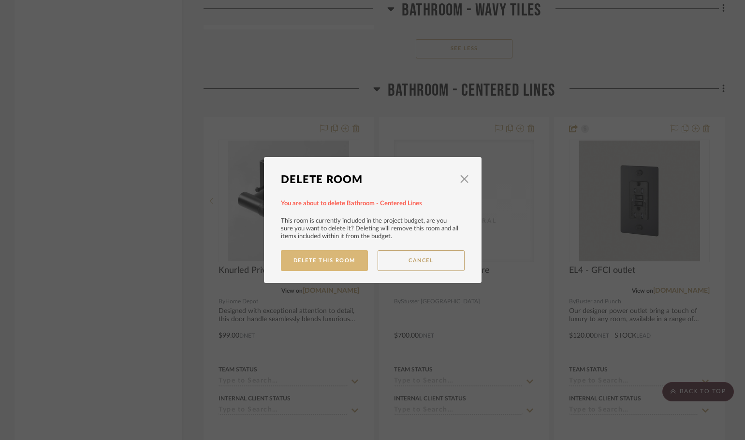
click at [350, 259] on button "Delete This Room" at bounding box center [324, 260] width 87 height 21
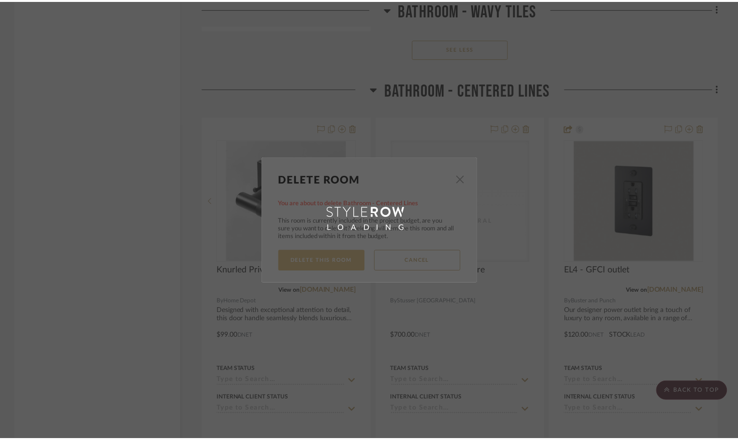
scroll to position [4158, 0]
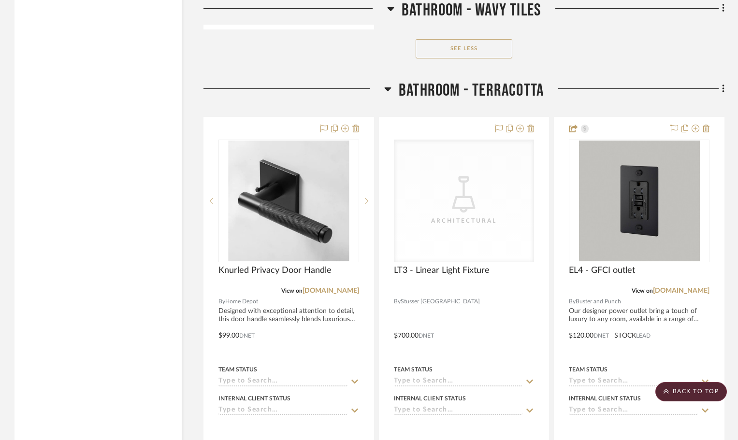
click at [723, 88] on icon at bounding box center [723, 89] width 3 height 11
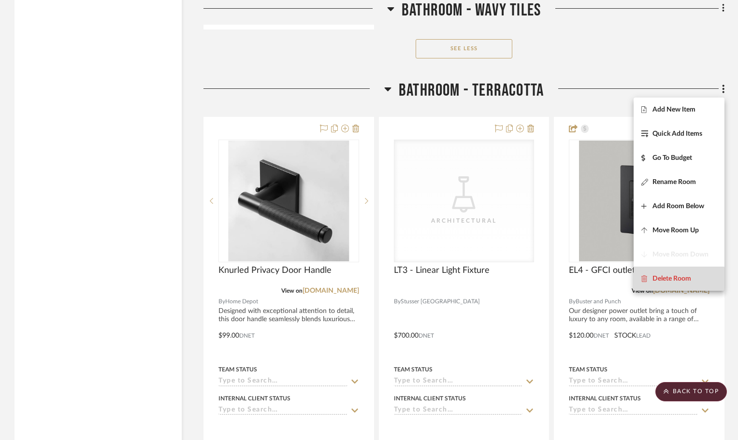
click at [661, 279] on span "Delete Room" at bounding box center [672, 279] width 39 height 8
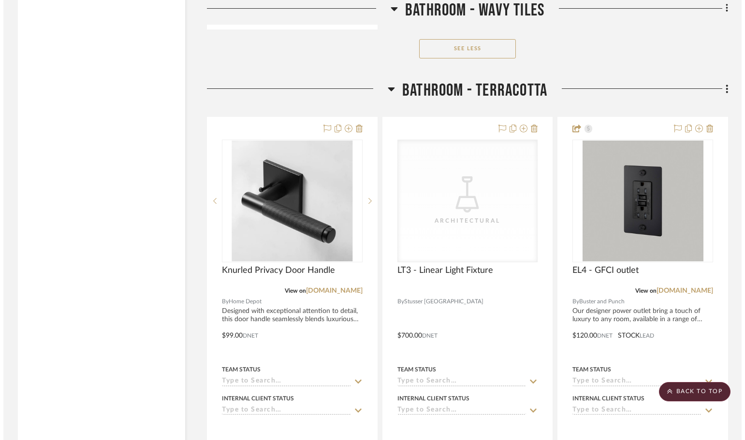
scroll to position [0, 0]
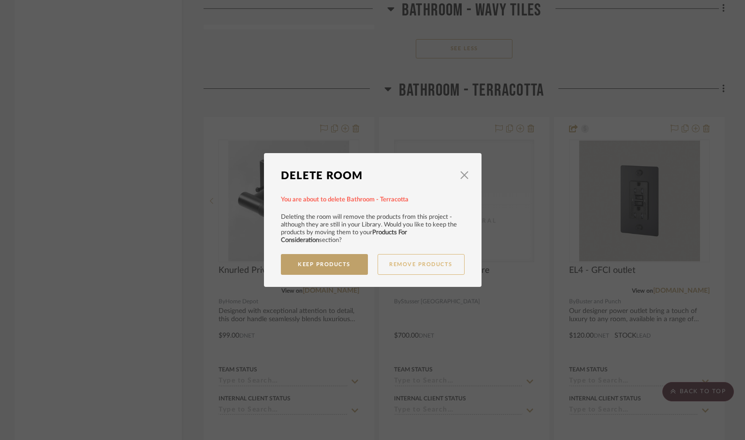
click at [427, 263] on button "Remove Products" at bounding box center [421, 264] width 87 height 21
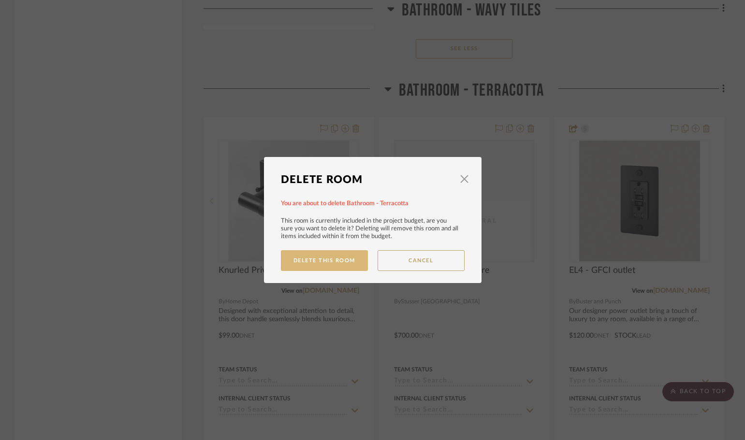
click at [350, 259] on button "Delete This Room" at bounding box center [324, 260] width 87 height 21
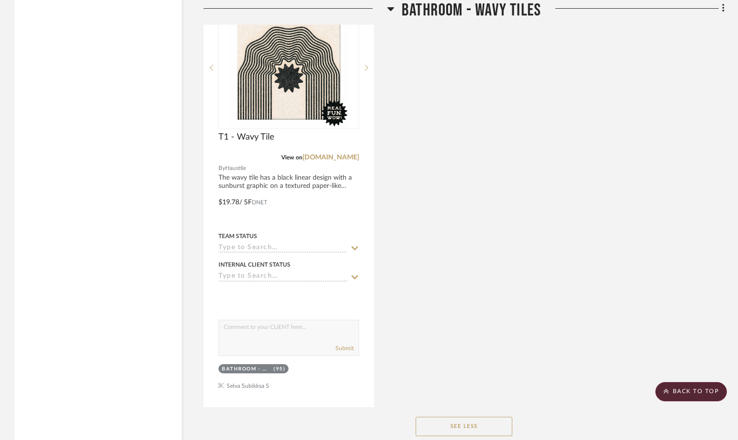
scroll to position [3849, 0]
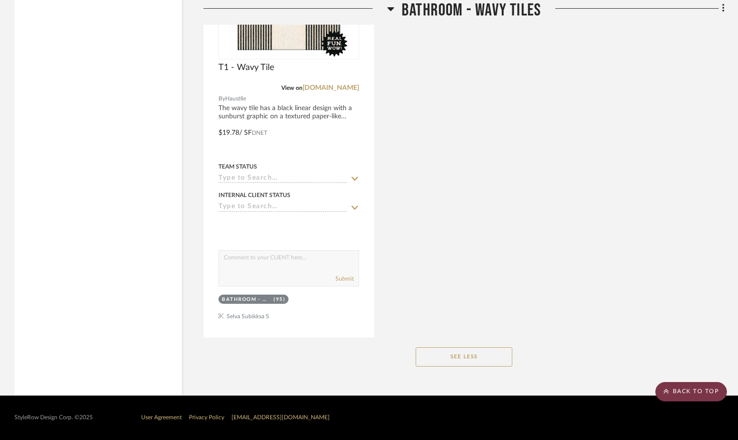
click at [697, 385] on scroll-to-top-button "BACK TO TOP" at bounding box center [692, 391] width 72 height 19
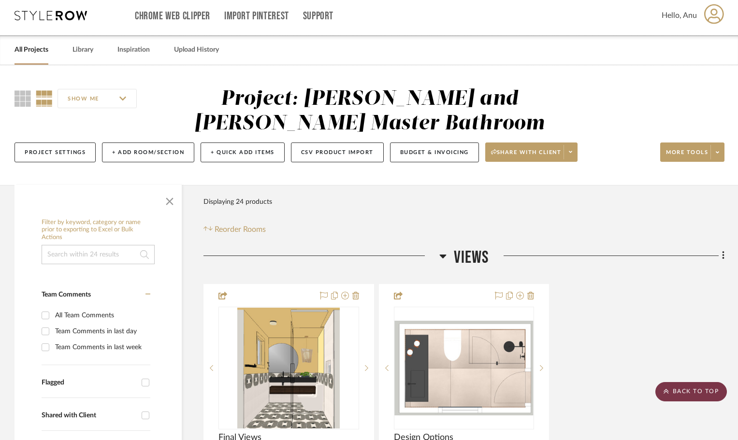
scroll to position [0, 0]
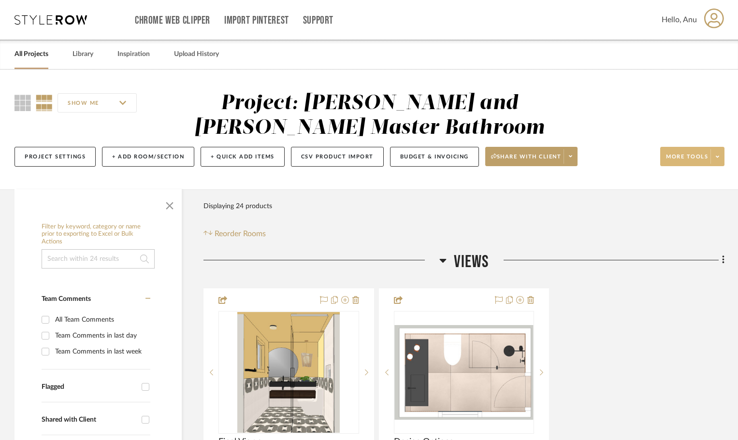
click at [691, 158] on span "More tools" at bounding box center [687, 160] width 42 height 15
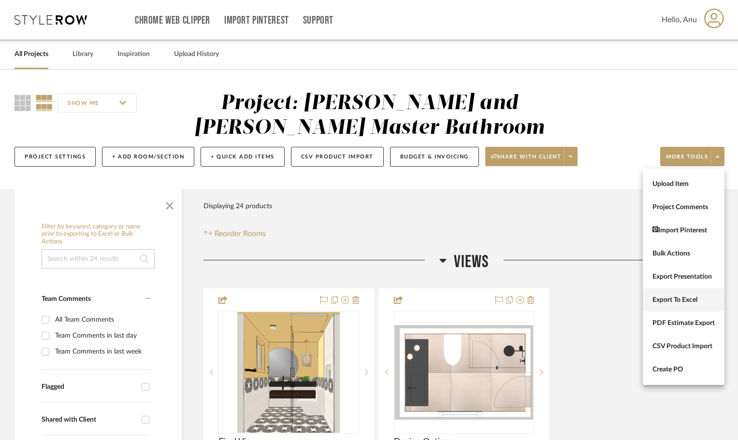
click at [666, 297] on span "Export To Excel" at bounding box center [684, 300] width 62 height 8
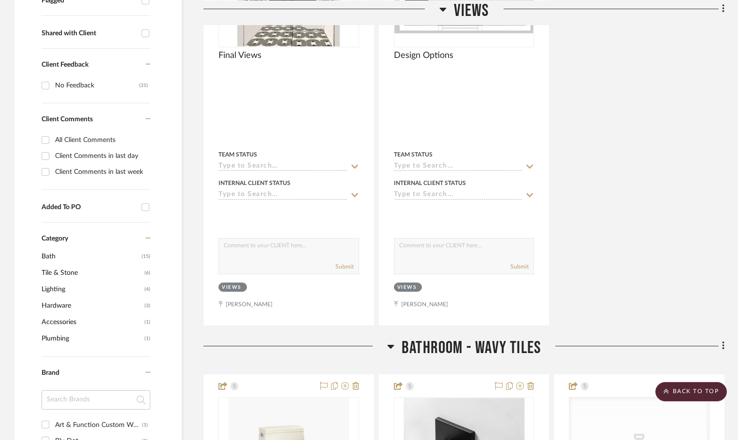
scroll to position [677, 0]
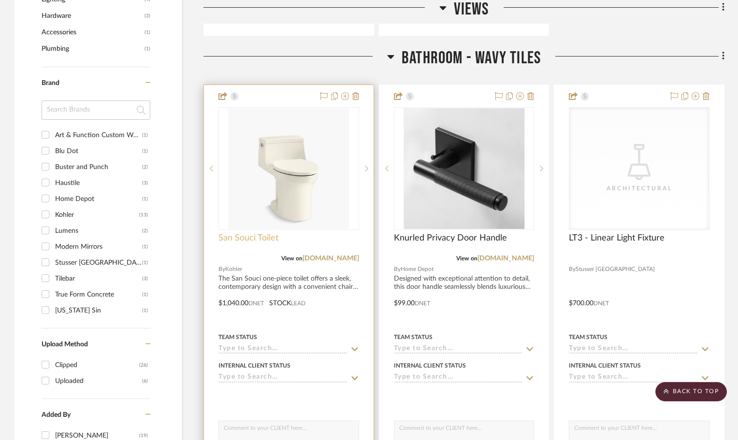
click at [220, 238] on span "San Souci Toilet" at bounding box center [249, 238] width 60 height 11
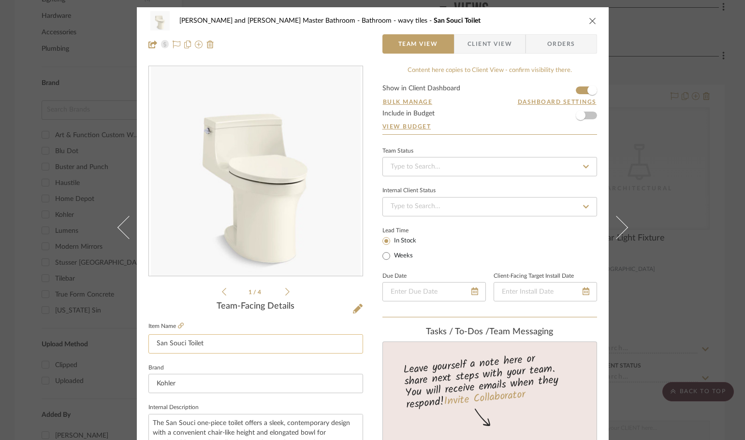
click at [152, 340] on input "San Souci Toilet" at bounding box center [255, 344] width 215 height 19
type input "PL2 - San Souci Toilet"
click at [169, 297] on div "1 / 4" at bounding box center [255, 182] width 215 height 232
click at [732, 142] on div "Divya and Sriram Master Bathroom Bathroom - wavy tiles PL2 - San Souci Toilet T…" at bounding box center [372, 220] width 745 height 440
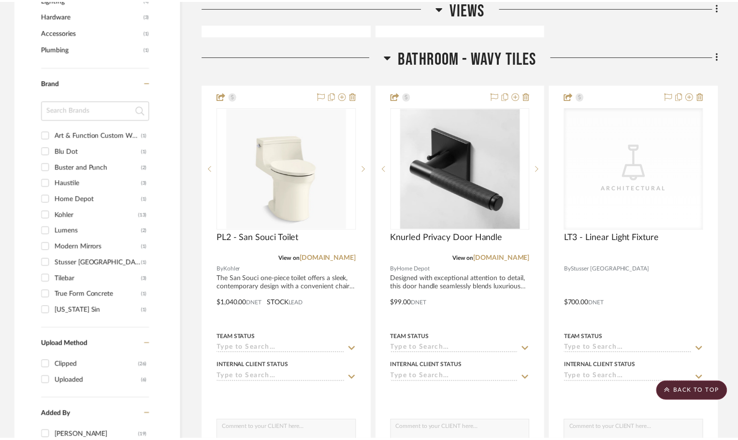
scroll to position [677, 0]
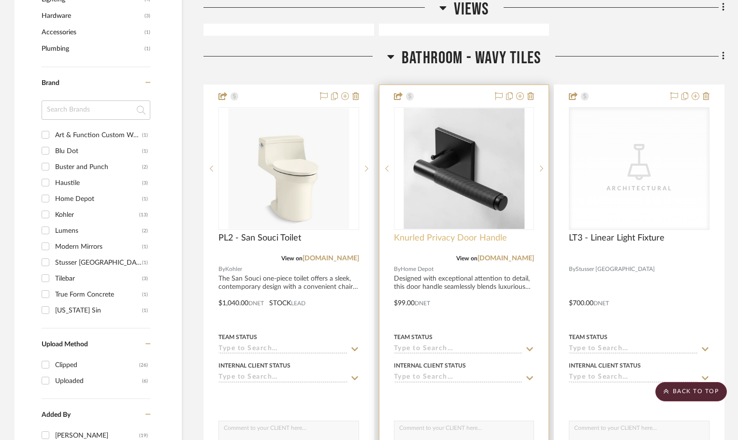
click at [408, 235] on span "Knurled Privacy Door Handle" at bounding box center [450, 238] width 113 height 11
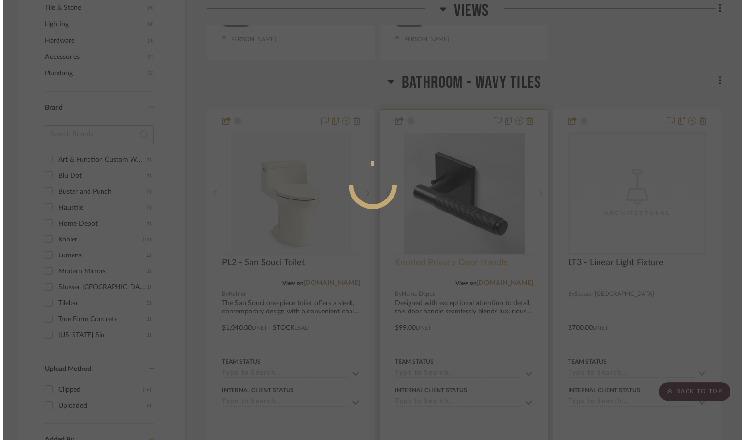
scroll to position [0, 0]
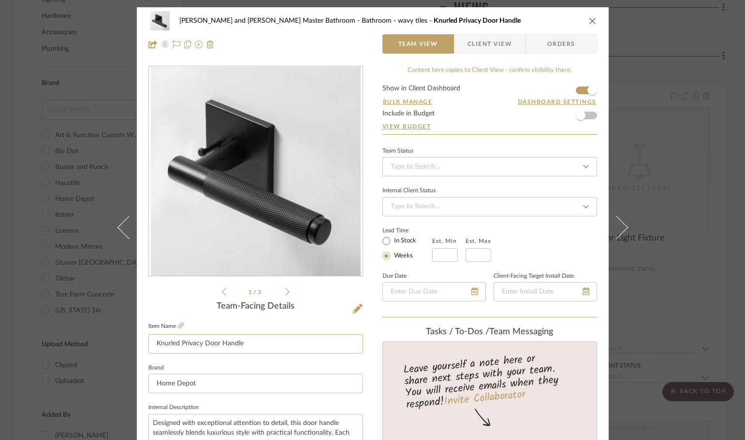
click at [148, 342] on input "Knurled Privacy Door Handle" at bounding box center [255, 344] width 215 height 19
type input "DH1 - Knurled Privacy Door Handle"
click at [167, 297] on div "1 / 3" at bounding box center [255, 182] width 215 height 232
click at [731, 220] on div "Divya and Sriram Master Bathroom Bathroom - wavy tiles DH1 - Knurled Privacy Do…" at bounding box center [372, 220] width 745 height 440
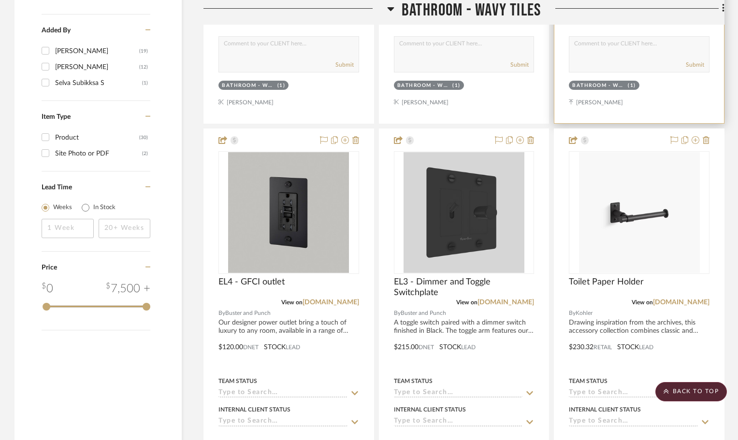
scroll to position [1064, 0]
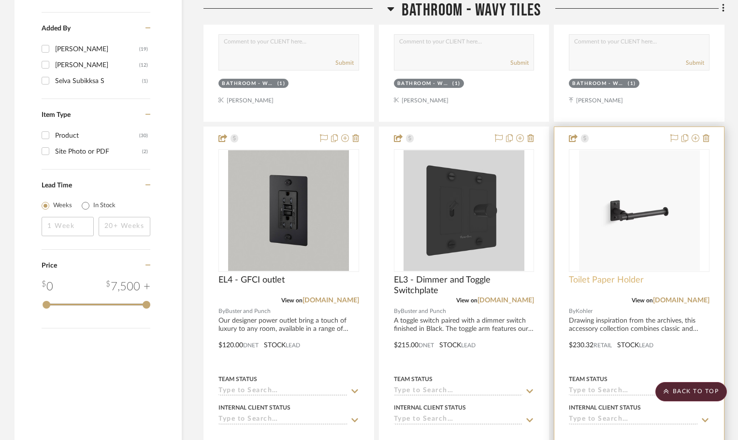
click at [573, 278] on span "Toilet Paper Holder" at bounding box center [606, 280] width 75 height 11
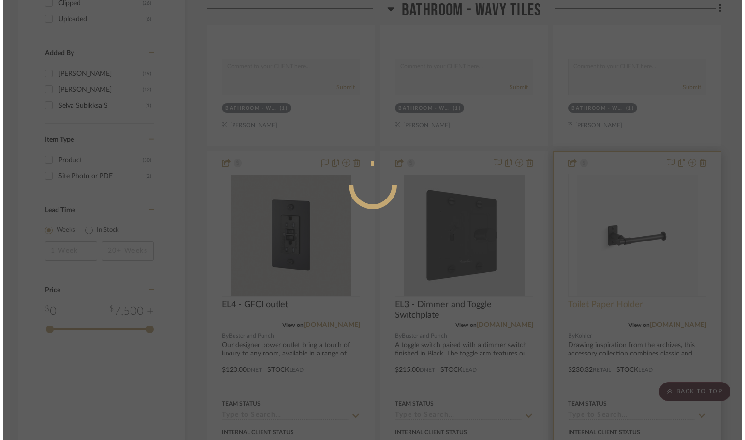
scroll to position [0, 0]
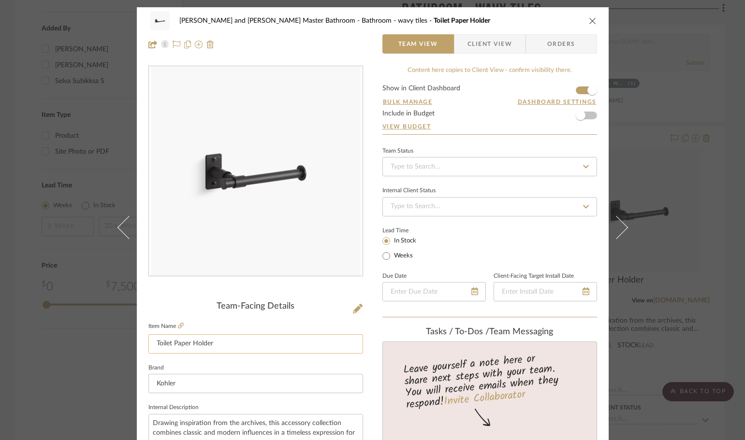
click at [152, 343] on input "Toilet Paper Holder" at bounding box center [255, 344] width 215 height 19
type input "ACC1 - Toilet Paper Holder"
click at [176, 281] on div at bounding box center [255, 179] width 215 height 226
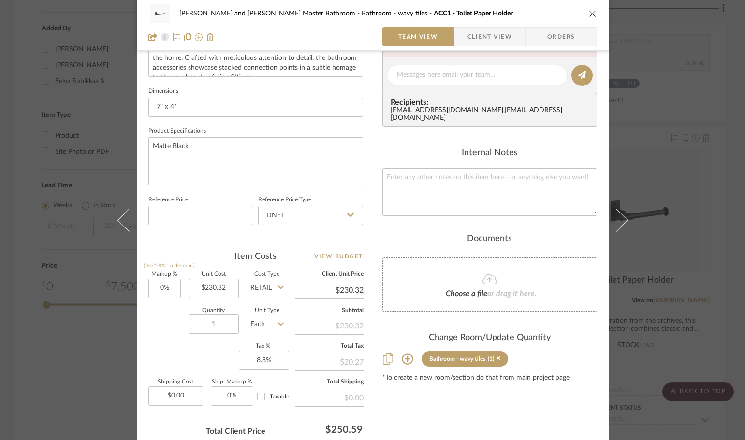
click at [729, 273] on div "Divya and Sriram Master Bathroom Bathroom - wavy tiles ACC1 - Toilet Paper Hold…" at bounding box center [372, 220] width 745 height 440
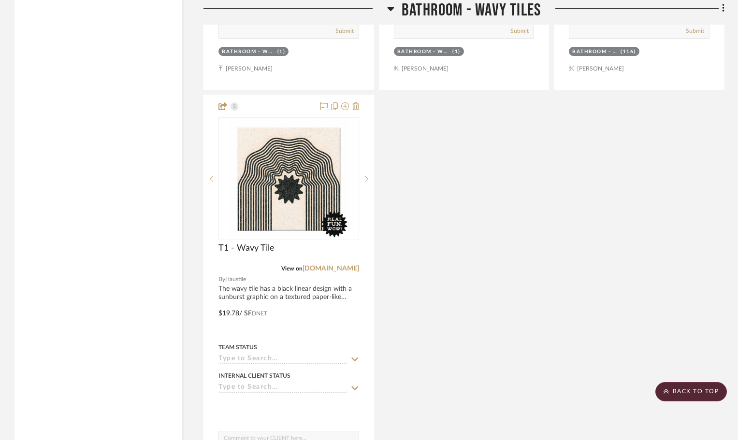
scroll to position [3674, 0]
